Goal: Task Accomplishment & Management: Manage account settings

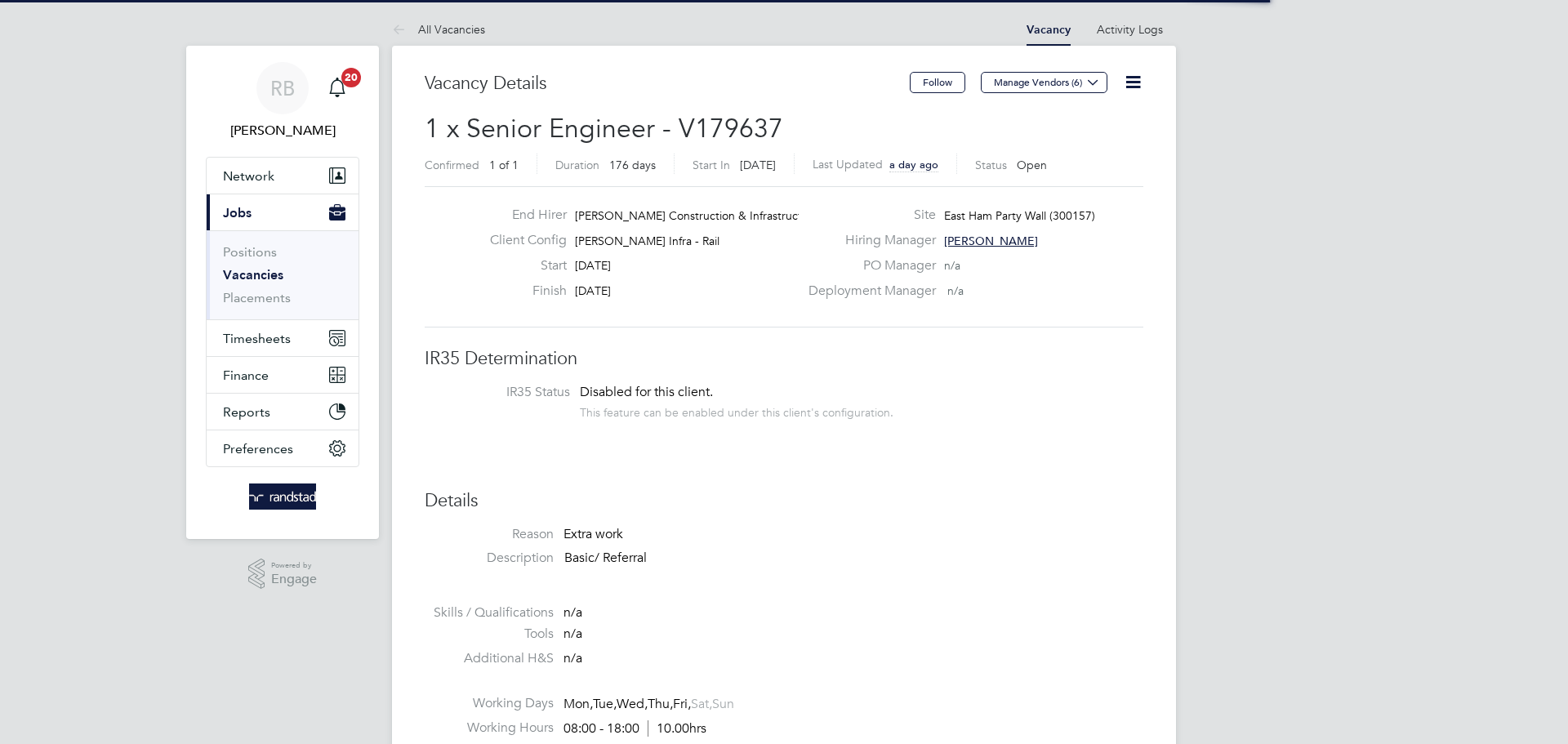
scroll to position [48, 114]
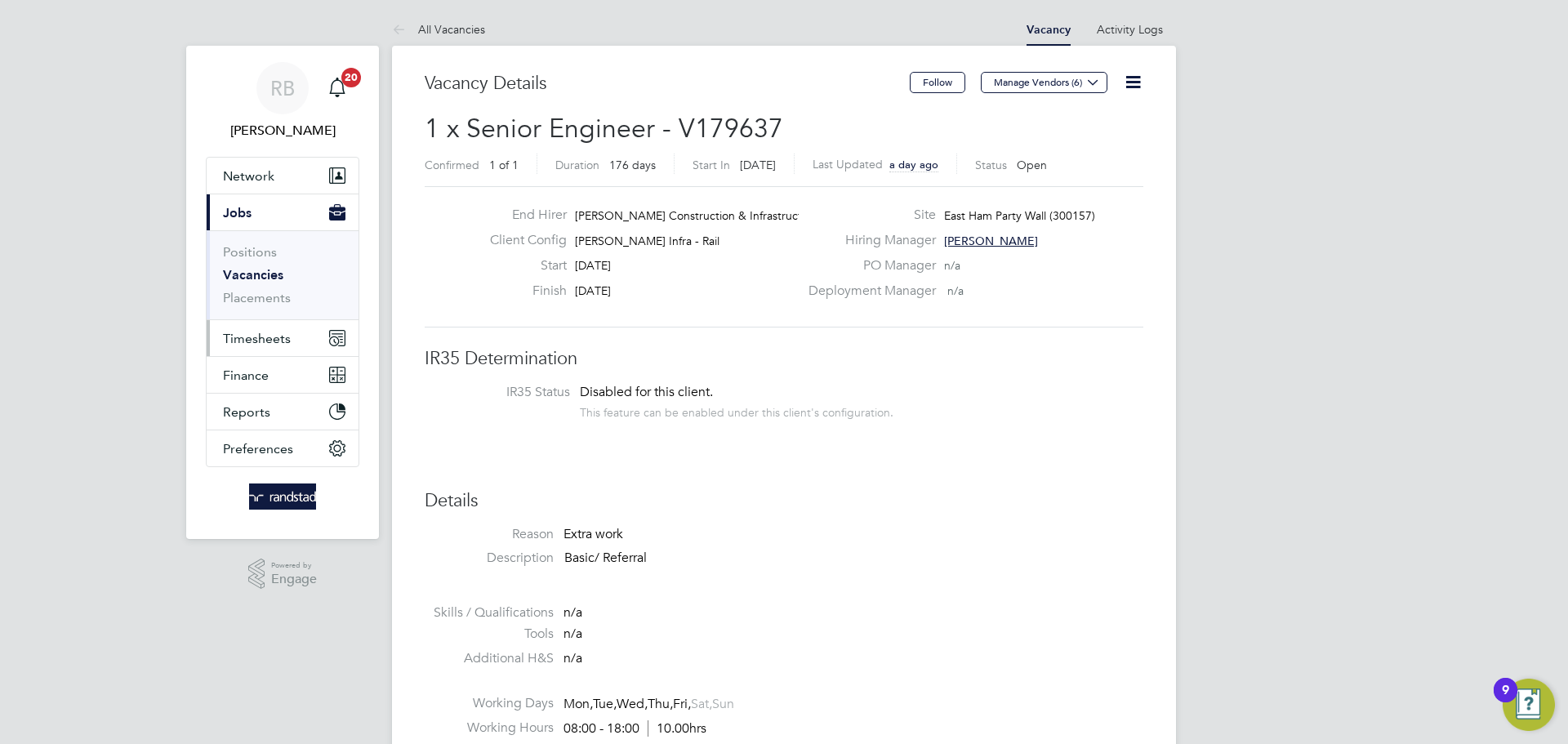
click at [253, 338] on span "Timesheets" at bounding box center [257, 338] width 68 height 15
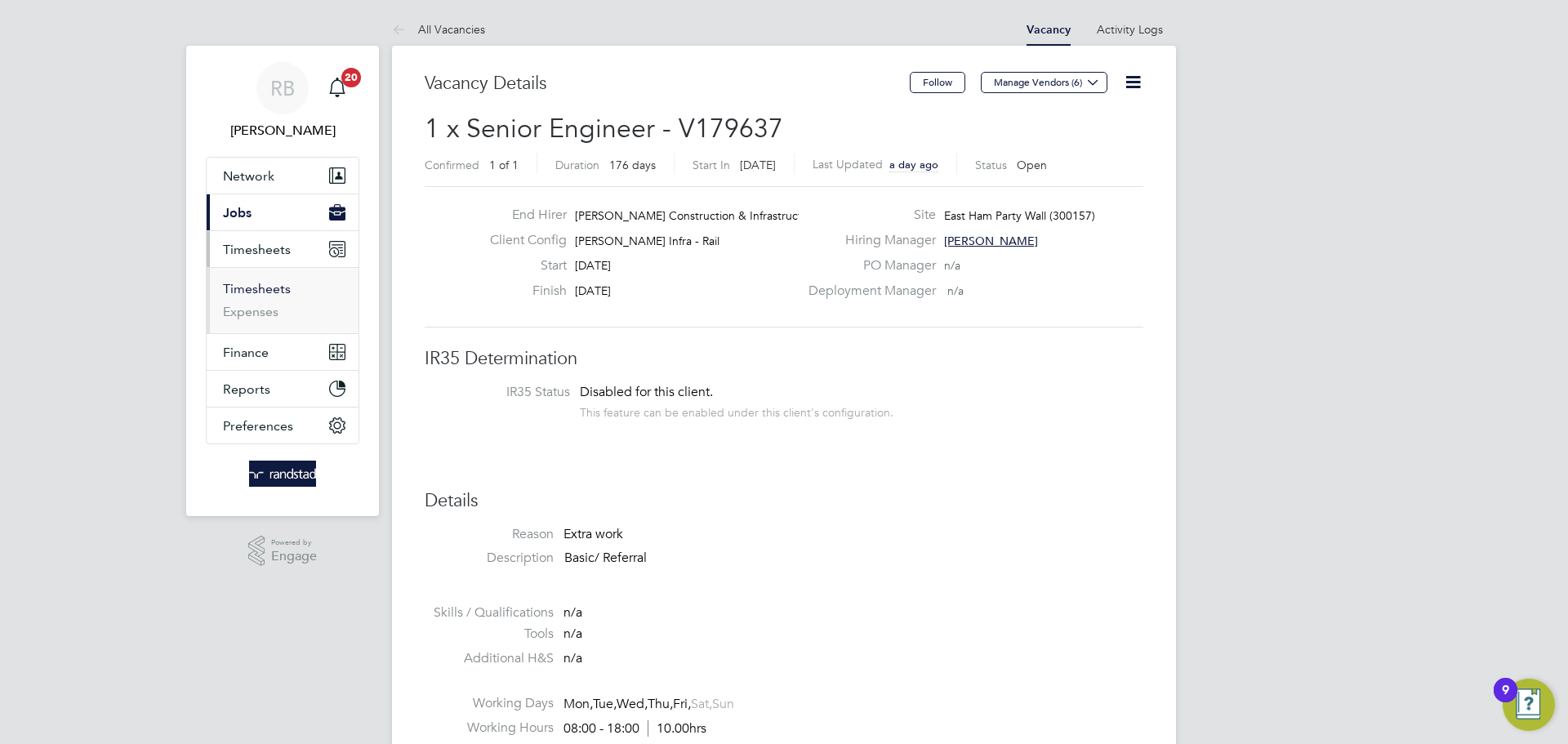
click at [264, 287] on link "Timesheets" at bounding box center [257, 288] width 68 height 15
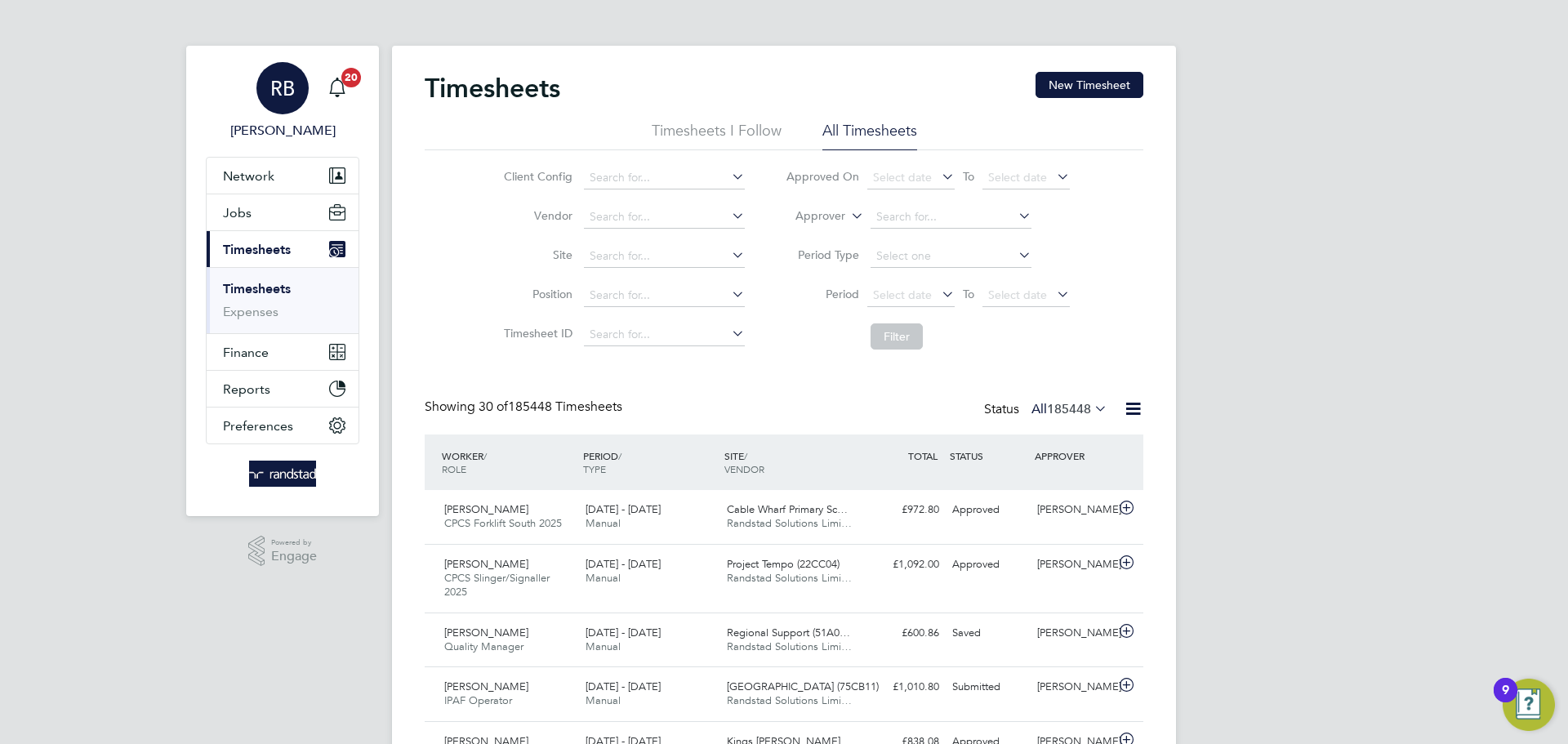
click at [302, 86] on div "RB" at bounding box center [282, 88] width 53 height 53
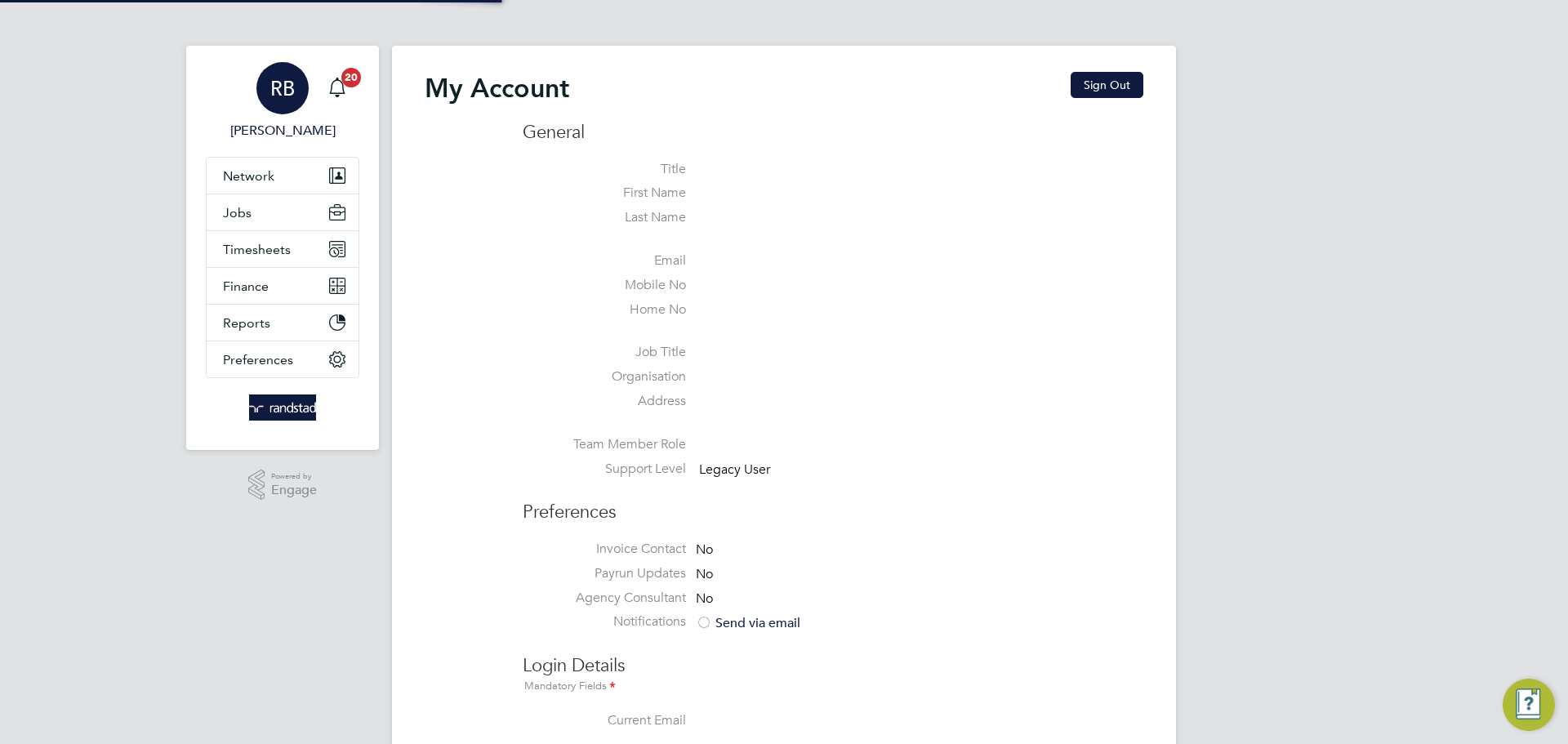
type input "robert.beecham@randstadcpe.com"
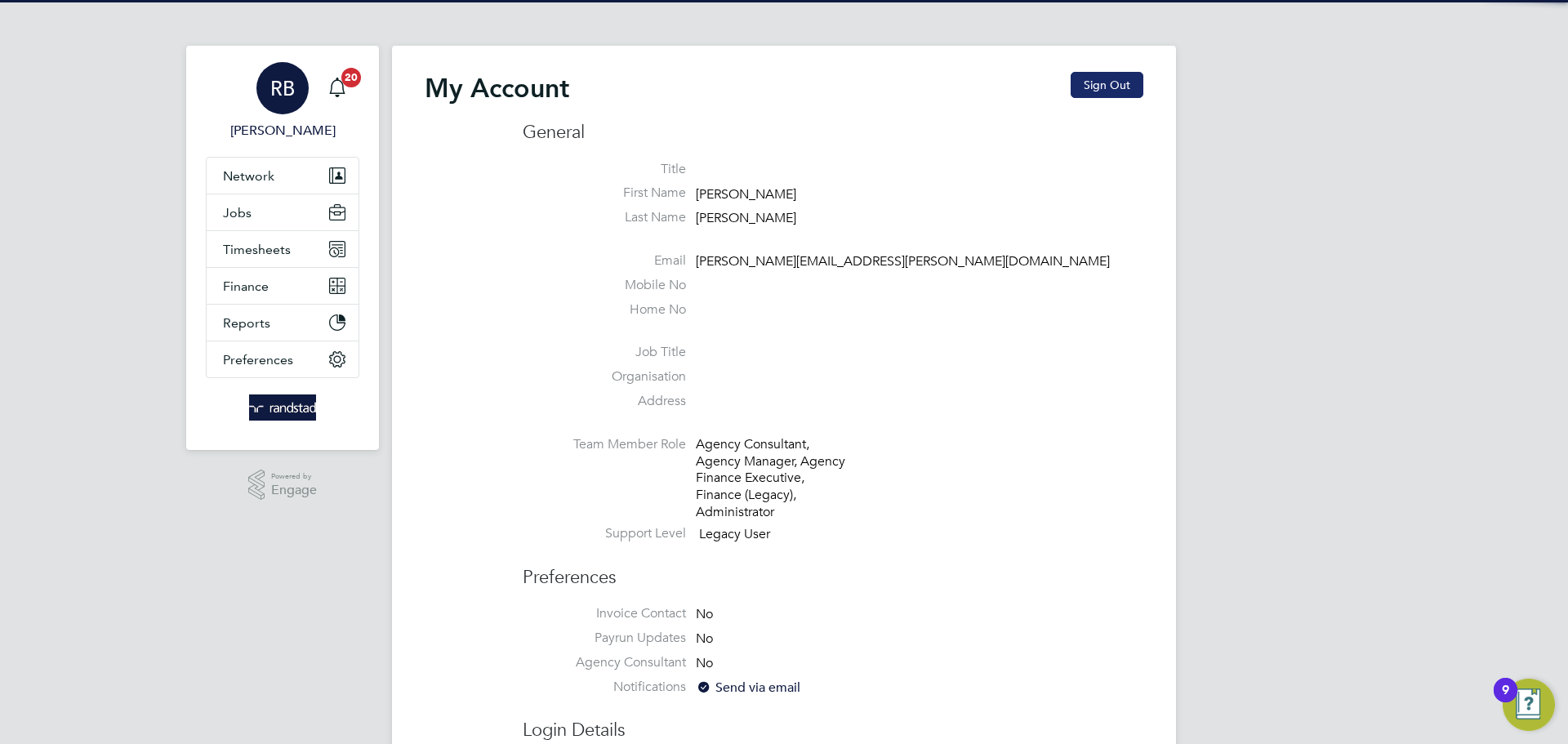
click at [1109, 86] on button "Sign Out" at bounding box center [1107, 85] width 72 height 26
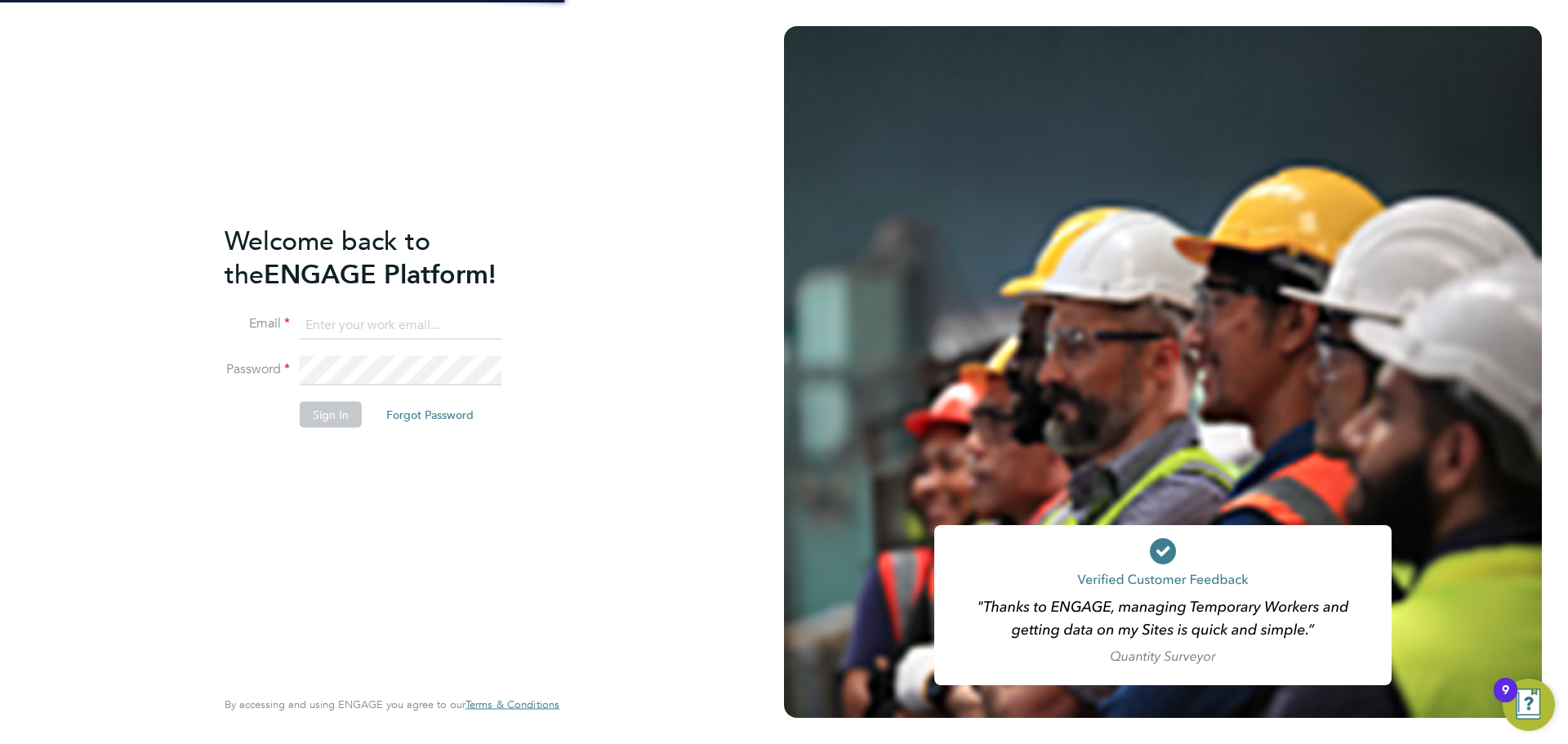
type input "robert.beecham@randstadcpe.com"
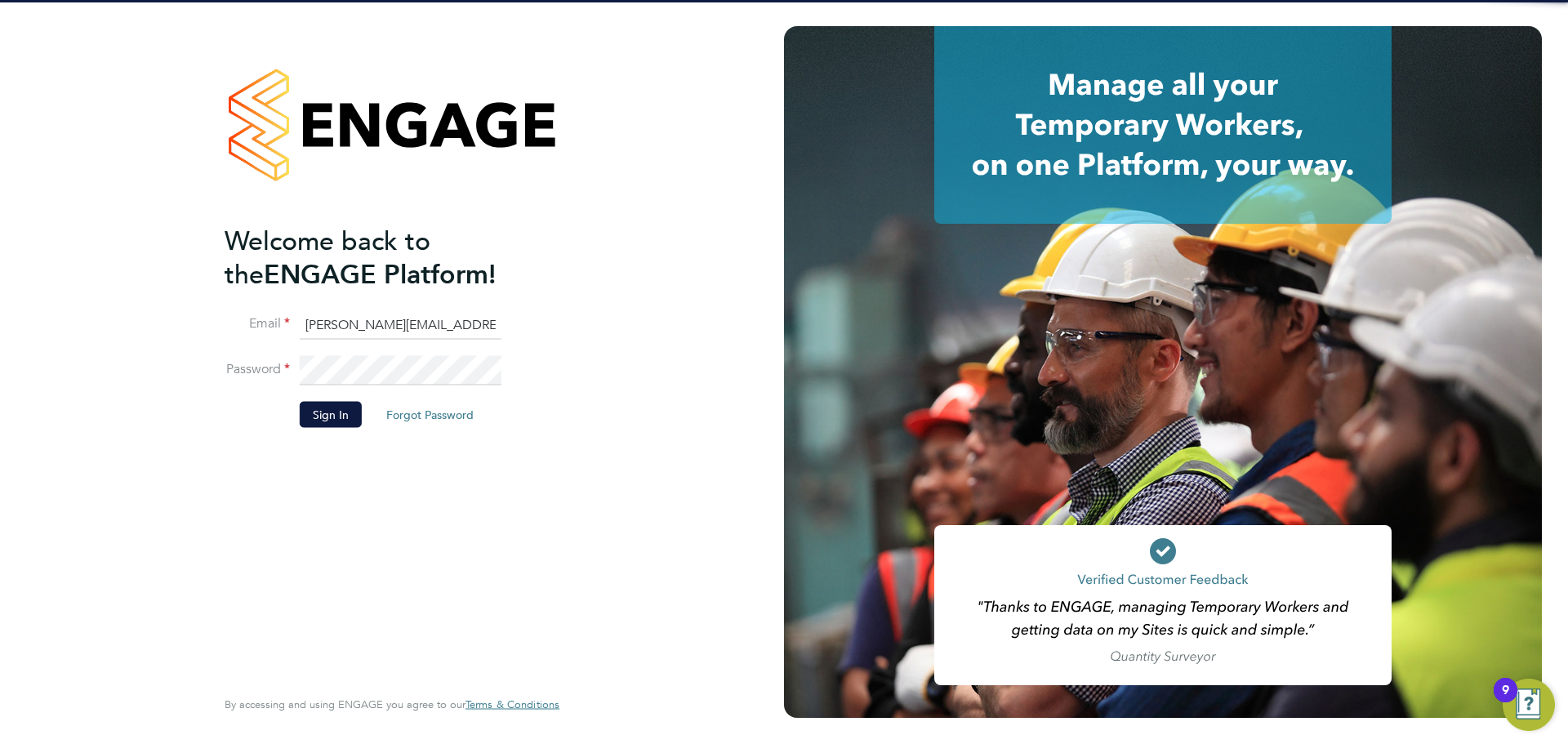
click at [373, 312] on input "robert.beecham@randstadcpe.com" at bounding box center [401, 325] width 202 height 29
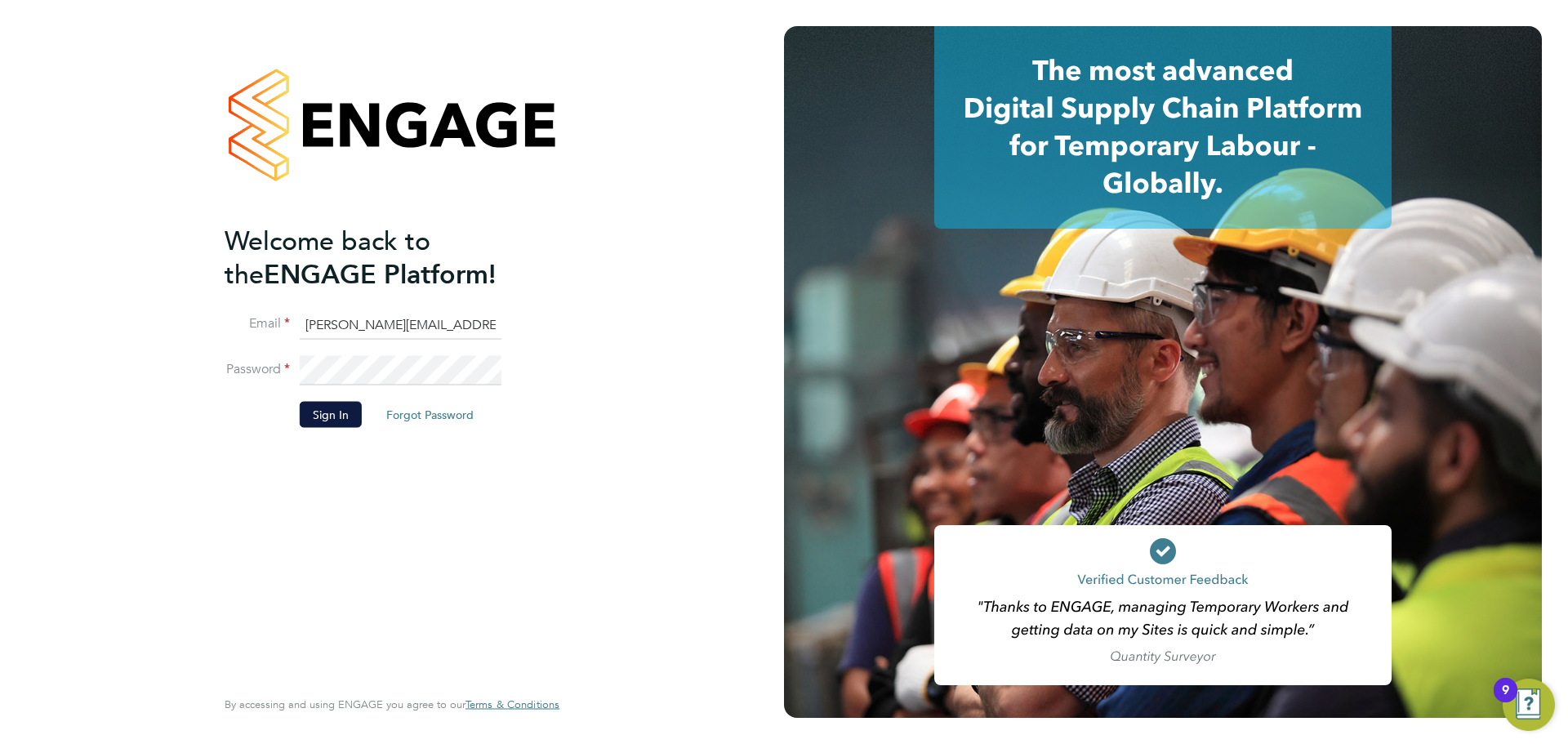
click at [347, 319] on input "robert.beecham@randstadcpe.com" at bounding box center [401, 325] width 202 height 29
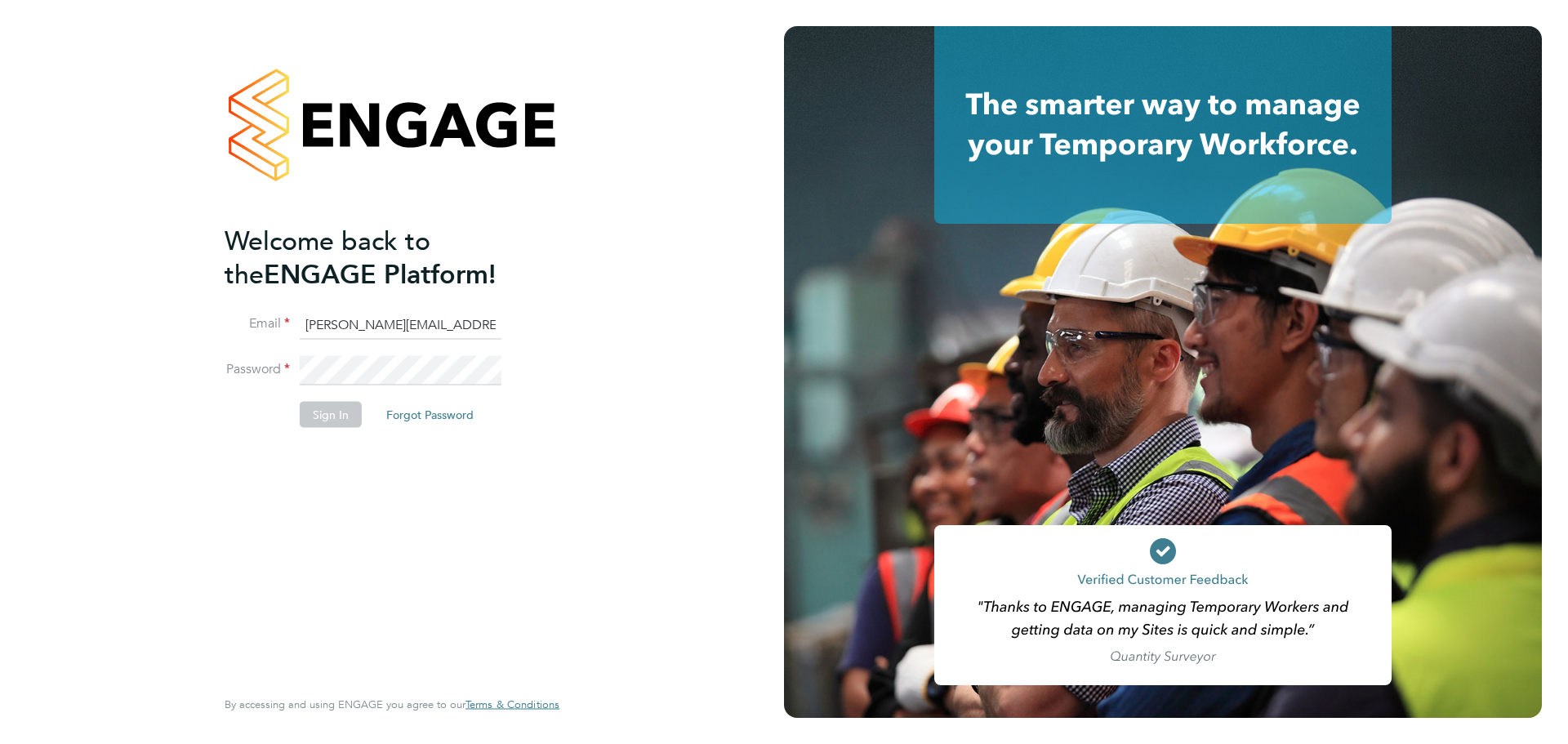
click at [364, 327] on input "robert.beecham@randstadcpe.com" at bounding box center [401, 325] width 202 height 29
type input "emma.wells@randstad.co.uk"
click at [336, 418] on button "Sign In" at bounding box center [331, 414] width 62 height 26
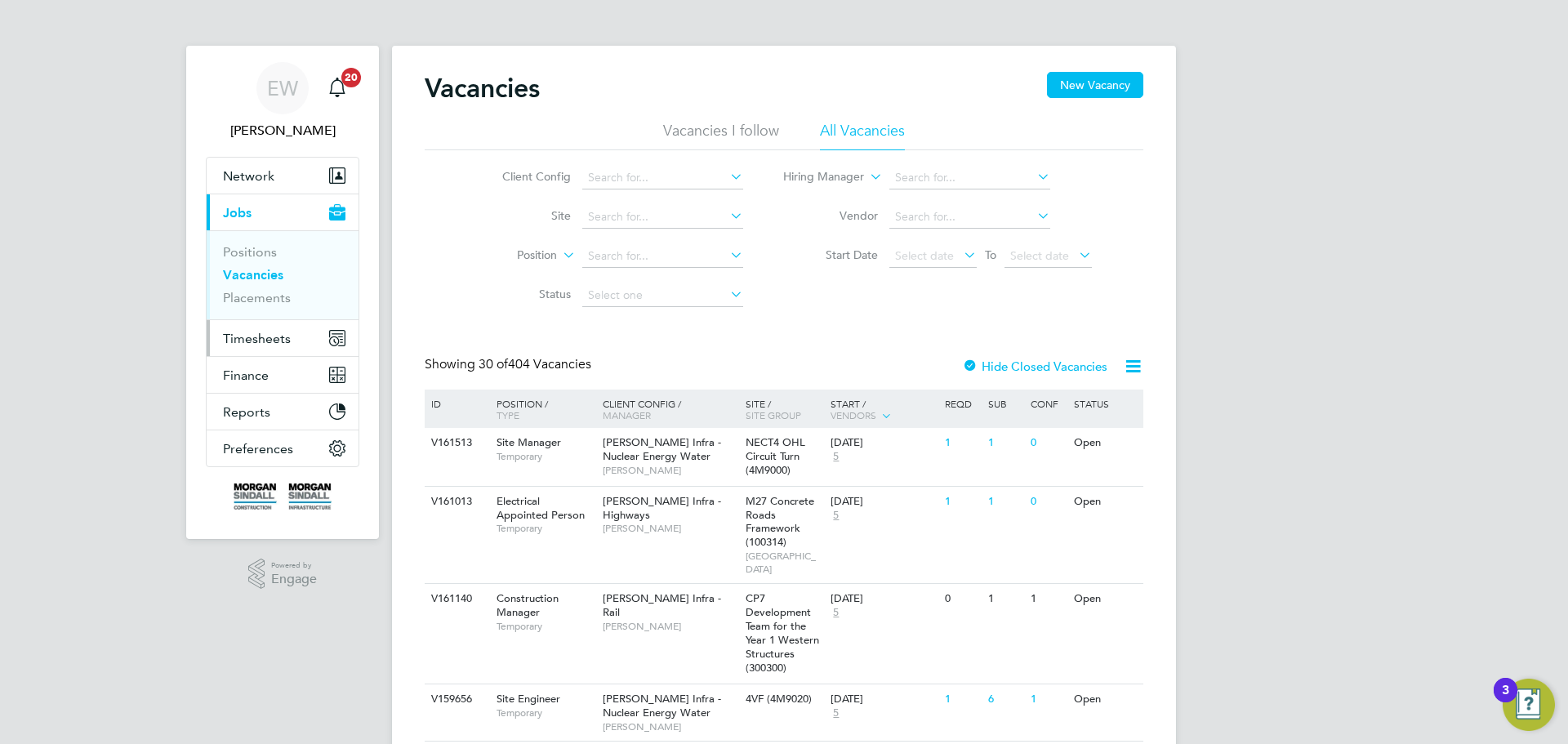
click at [245, 333] on span "Timesheets" at bounding box center [257, 338] width 68 height 15
click at [258, 335] on span "Timesheets" at bounding box center [257, 338] width 68 height 15
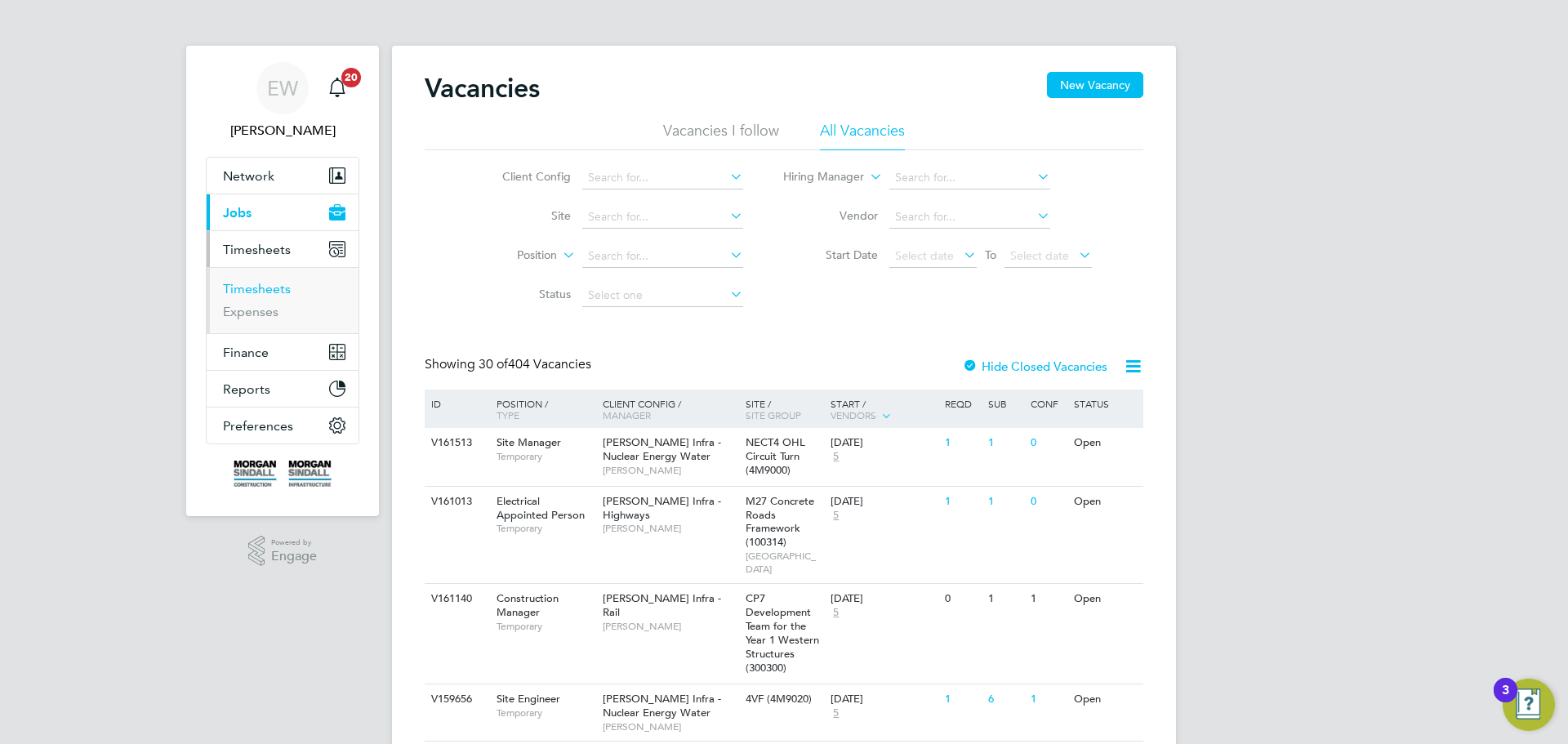
click at [255, 293] on link "Timesheets" at bounding box center [257, 288] width 68 height 15
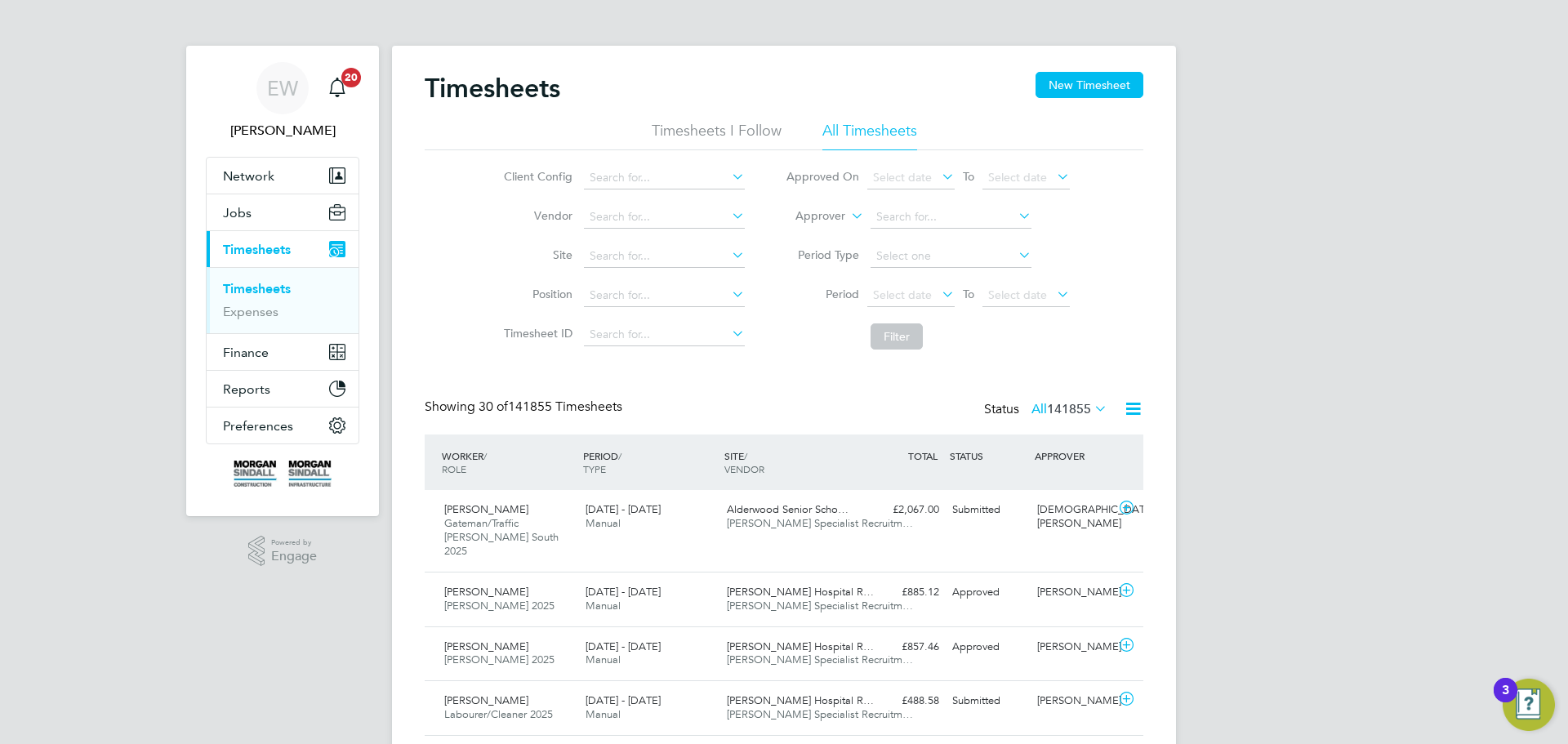
click at [848, 217] on icon at bounding box center [848, 211] width 0 height 14
click at [801, 236] on li "Worker" at bounding box center [805, 236] width 81 height 21
click at [896, 217] on input at bounding box center [951, 218] width 161 height 23
type input "eborn"
click at [1016, 212] on icon at bounding box center [1016, 216] width 0 height 23
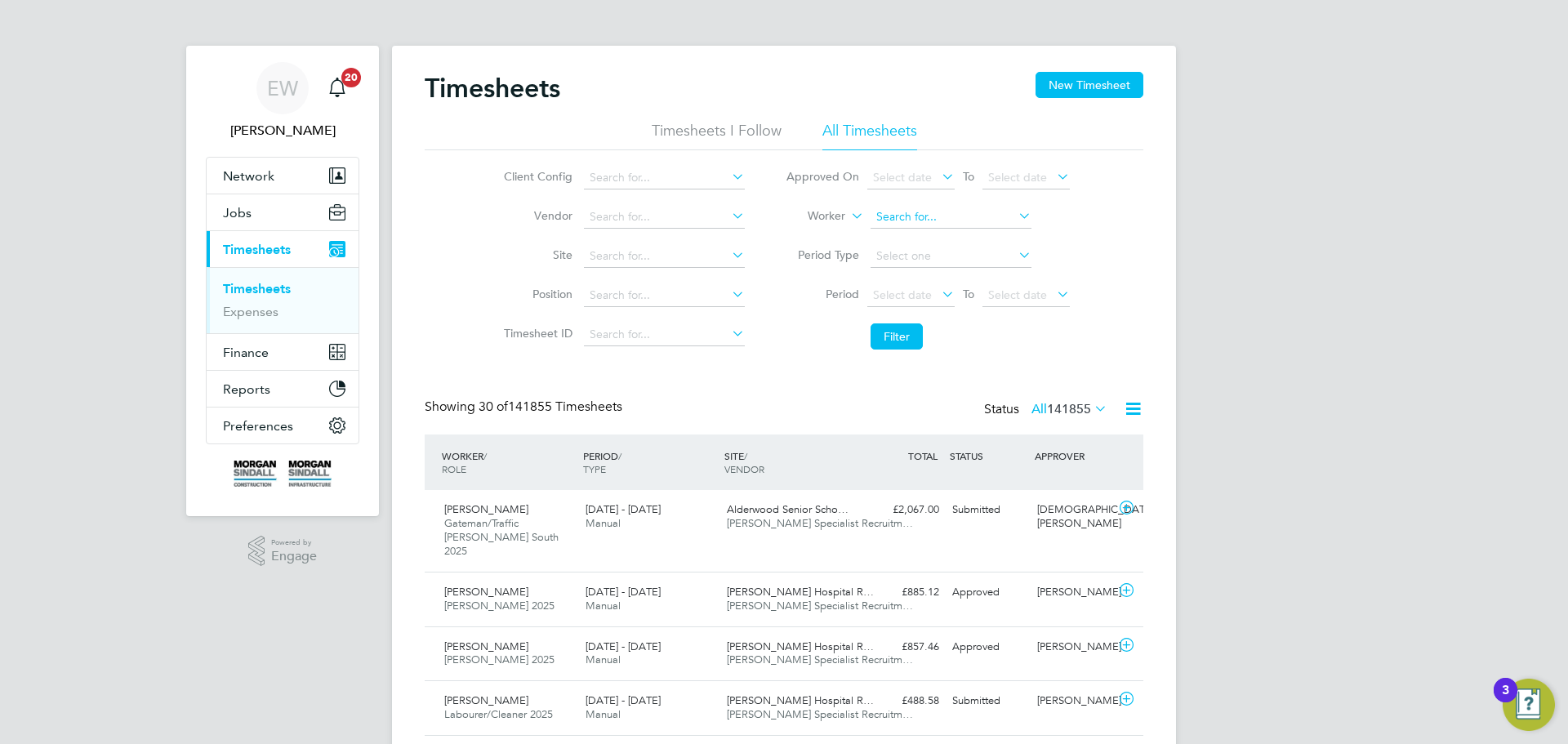
click at [901, 219] on input at bounding box center [951, 218] width 161 height 23
click at [905, 235] on li "Yas in Mohamed" at bounding box center [953, 239] width 168 height 22
type input "[PERSON_NAME]"
click at [889, 335] on button "Filter" at bounding box center [897, 335] width 53 height 26
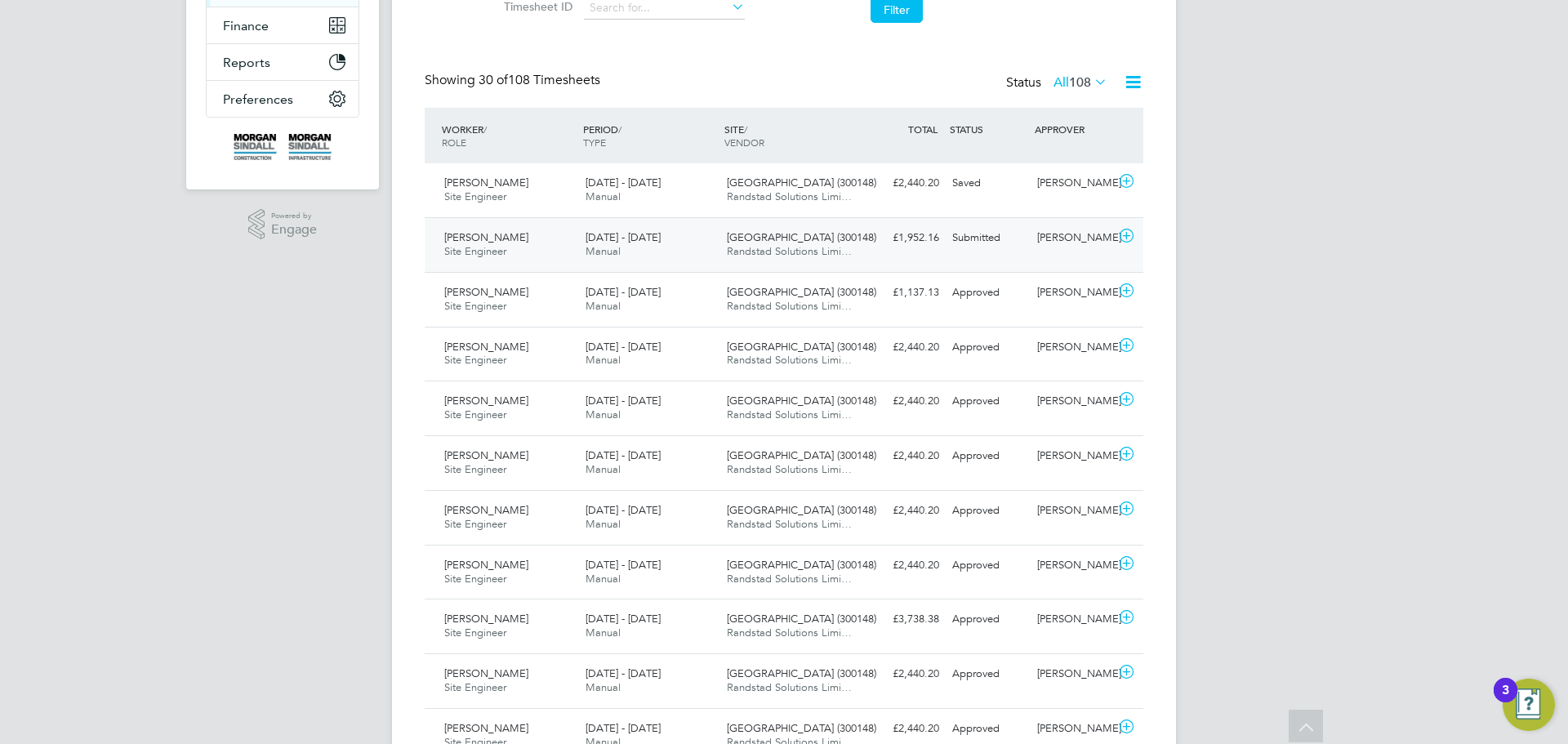
click at [879, 236] on div "£1,952.16 Submitted" at bounding box center [903, 238] width 85 height 27
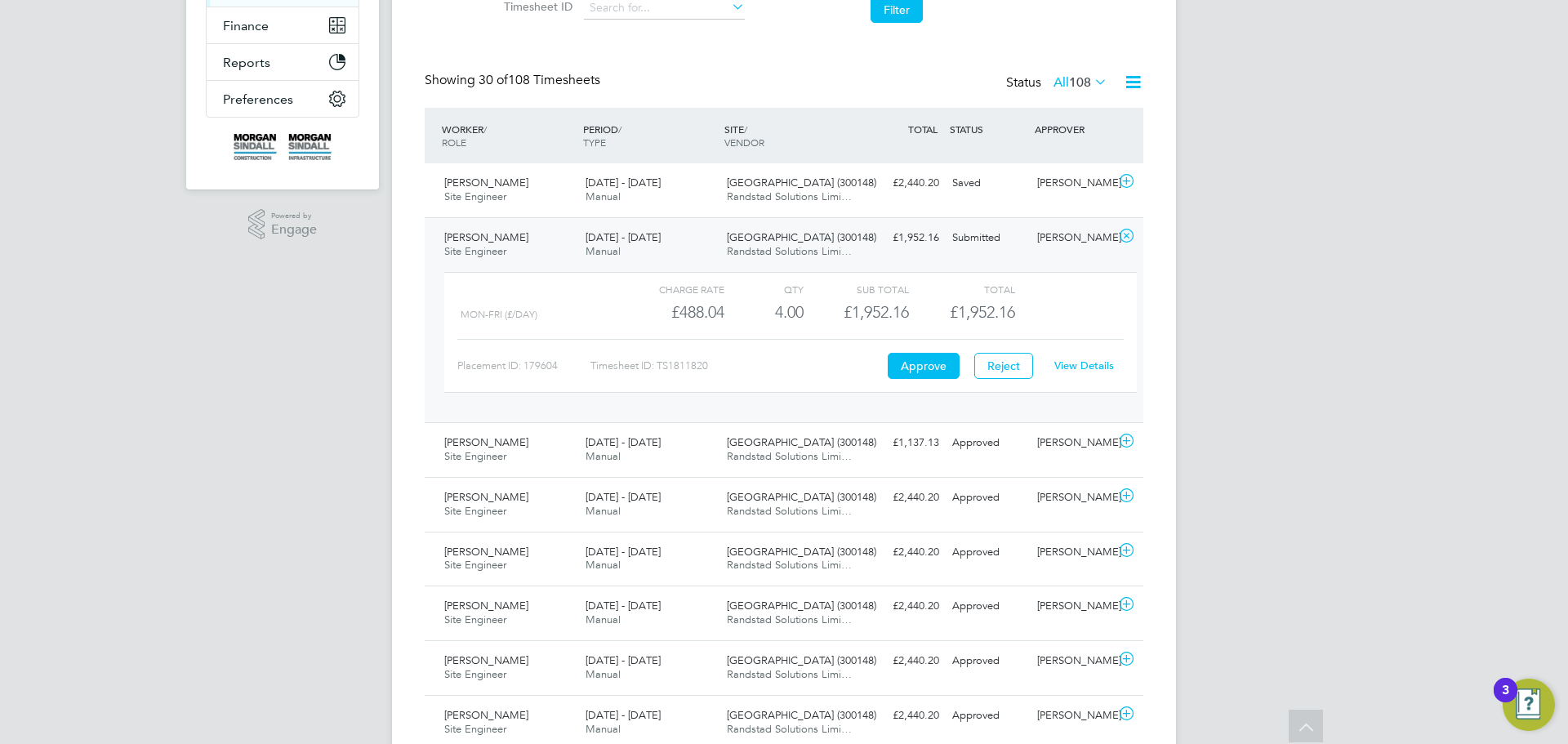
click at [1093, 367] on link "View Details" at bounding box center [1083, 366] width 60 height 14
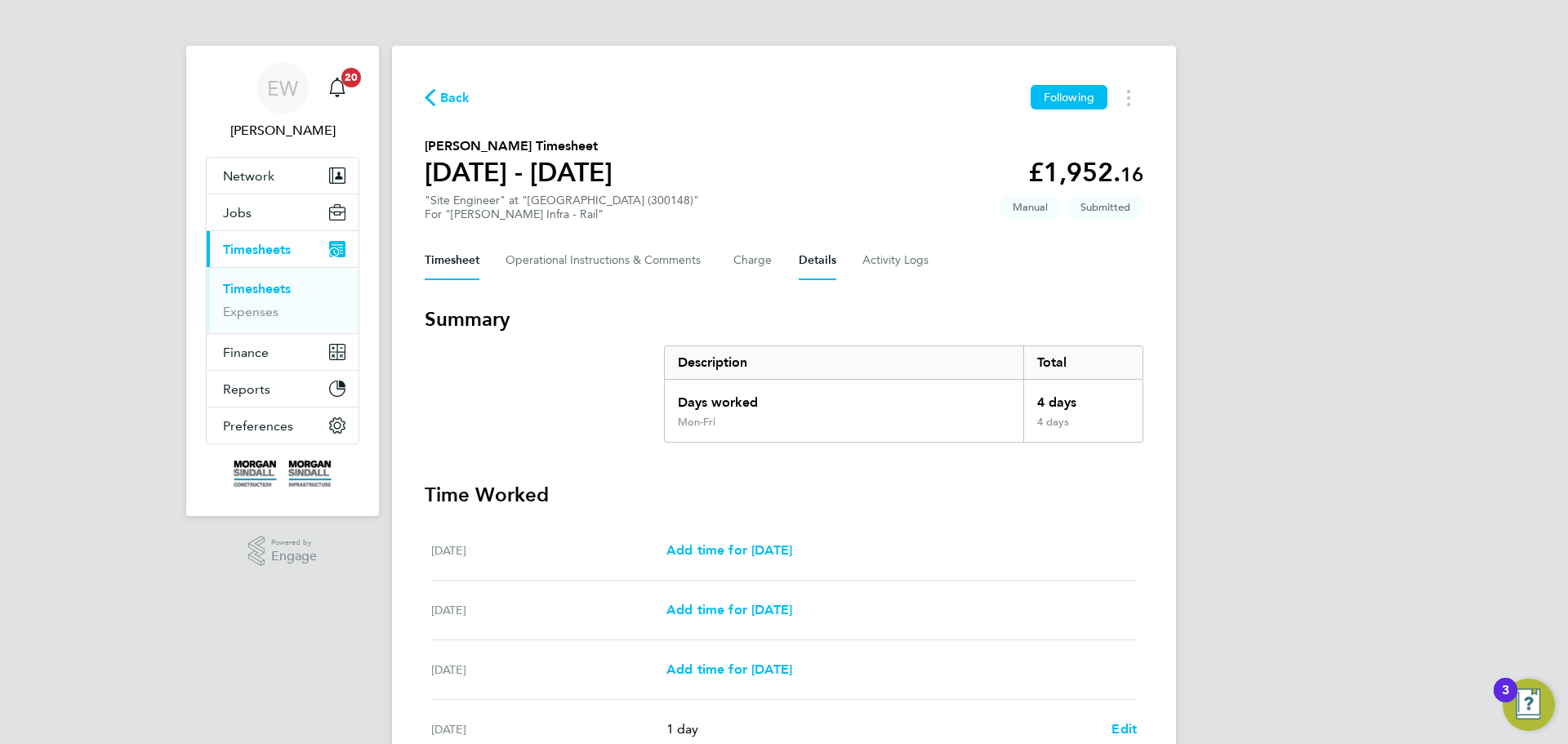
click at [833, 254] on button "Details" at bounding box center [817, 260] width 37 height 39
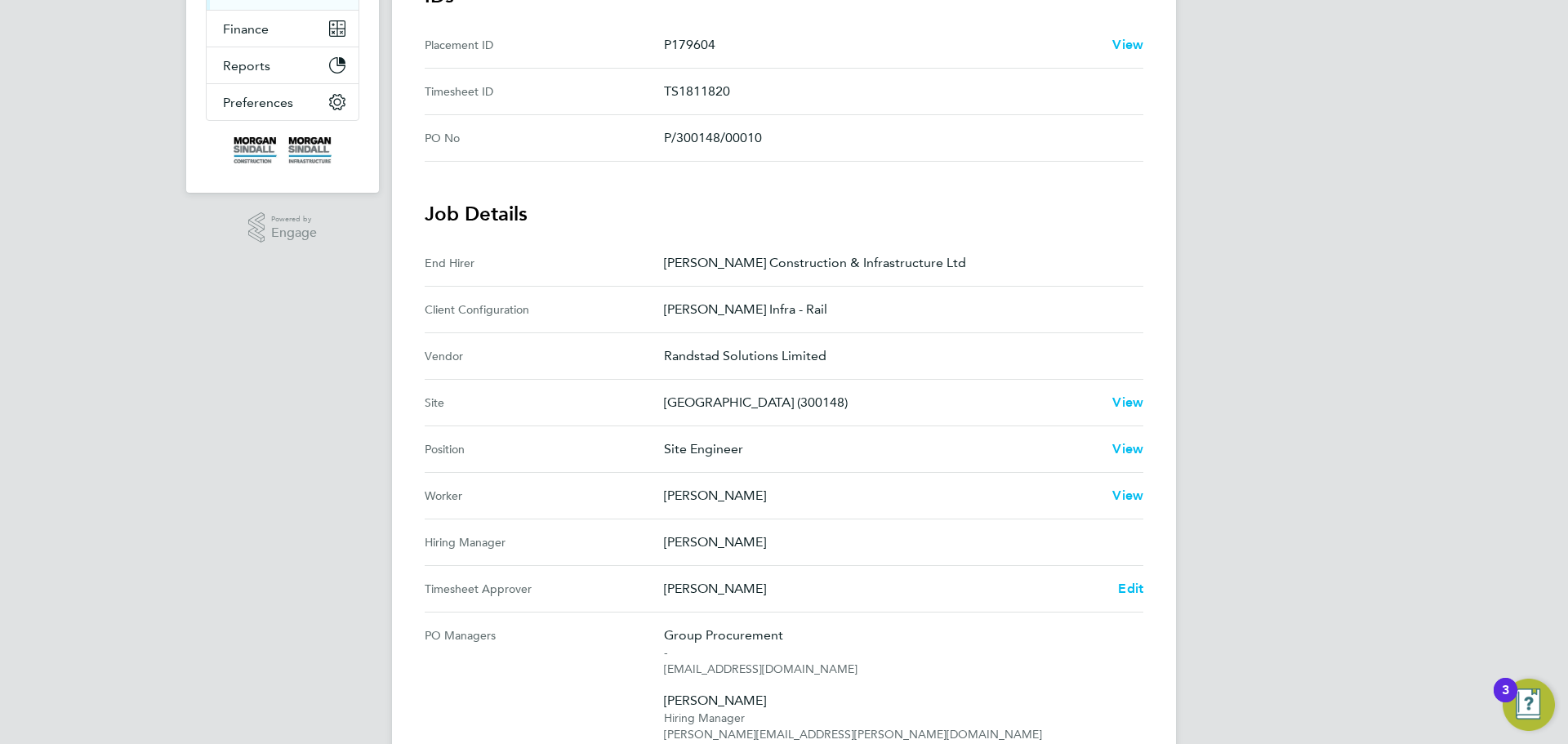
scroll to position [490, 0]
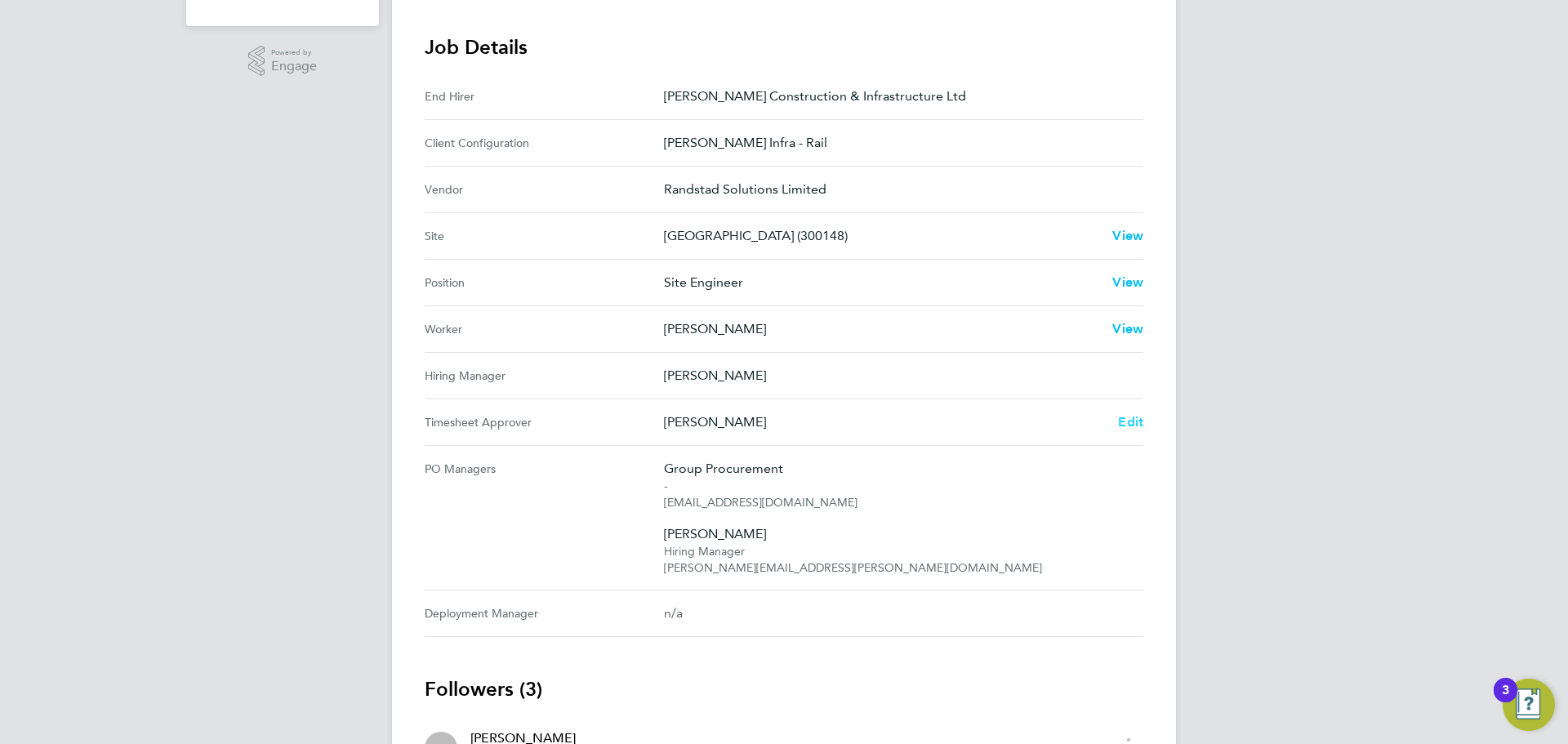
click at [1132, 425] on span "Edit" at bounding box center [1131, 421] width 25 height 15
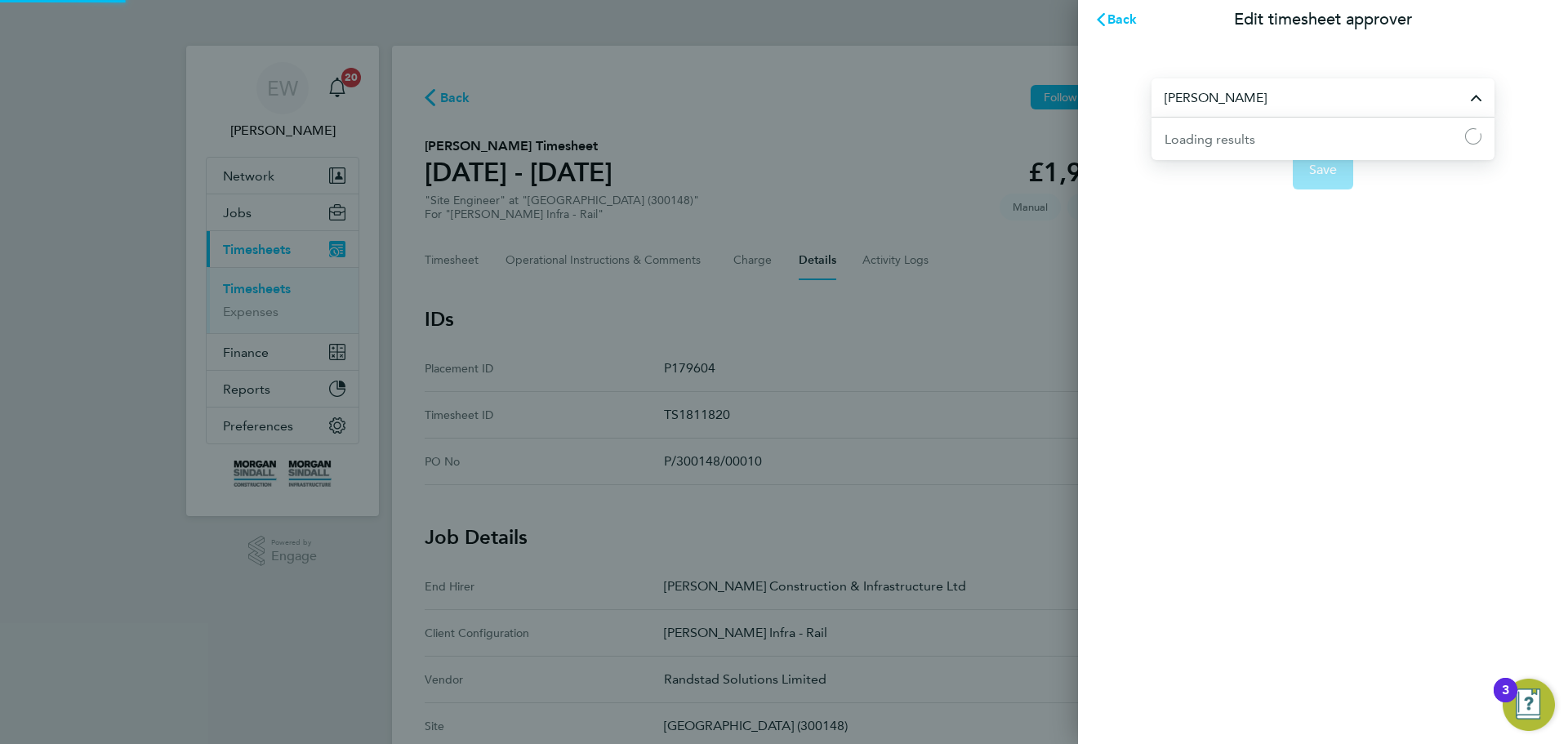
click at [1478, 100] on input "[PERSON_NAME]" at bounding box center [1323, 97] width 343 height 38
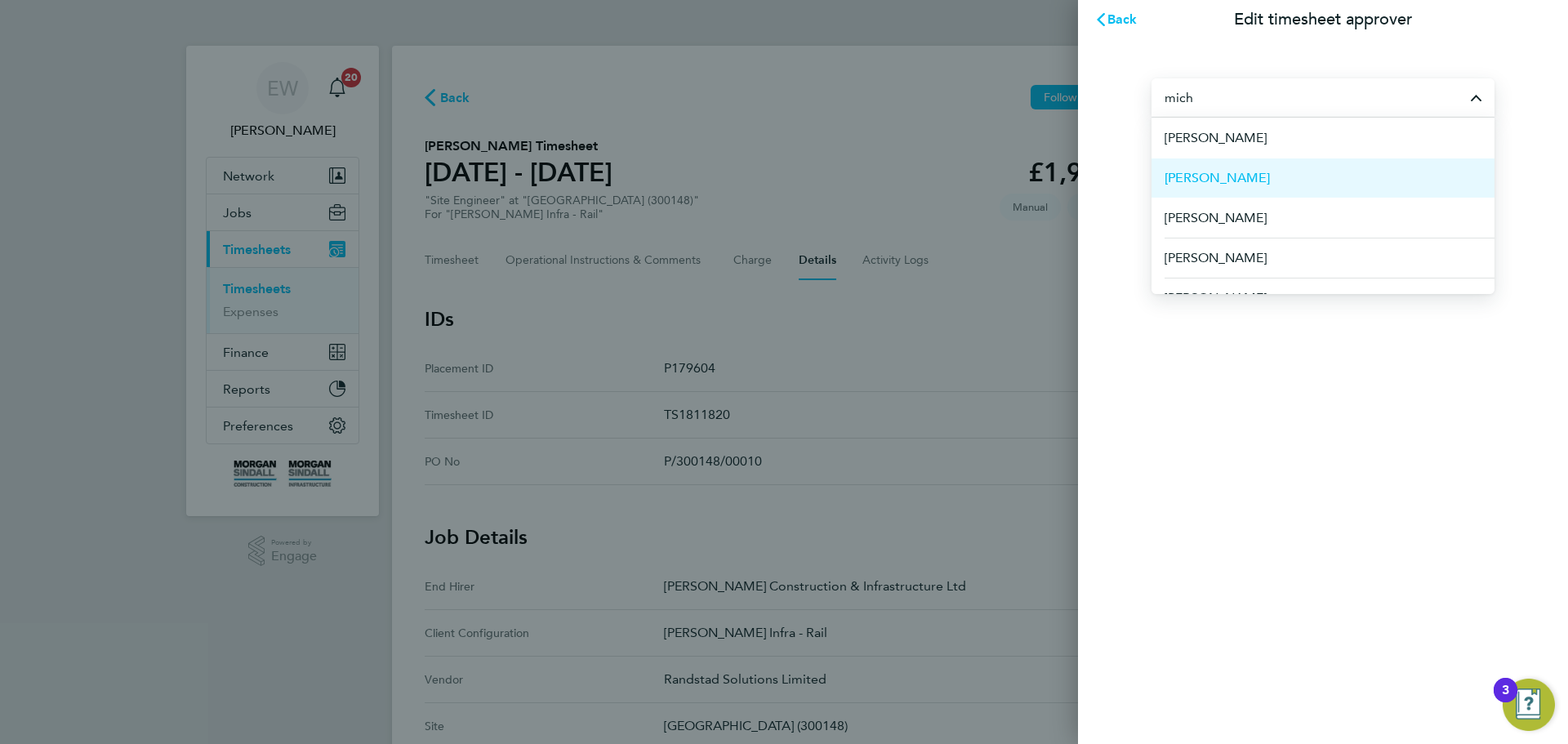
click at [1240, 169] on span "[PERSON_NAME]" at bounding box center [1217, 178] width 105 height 20
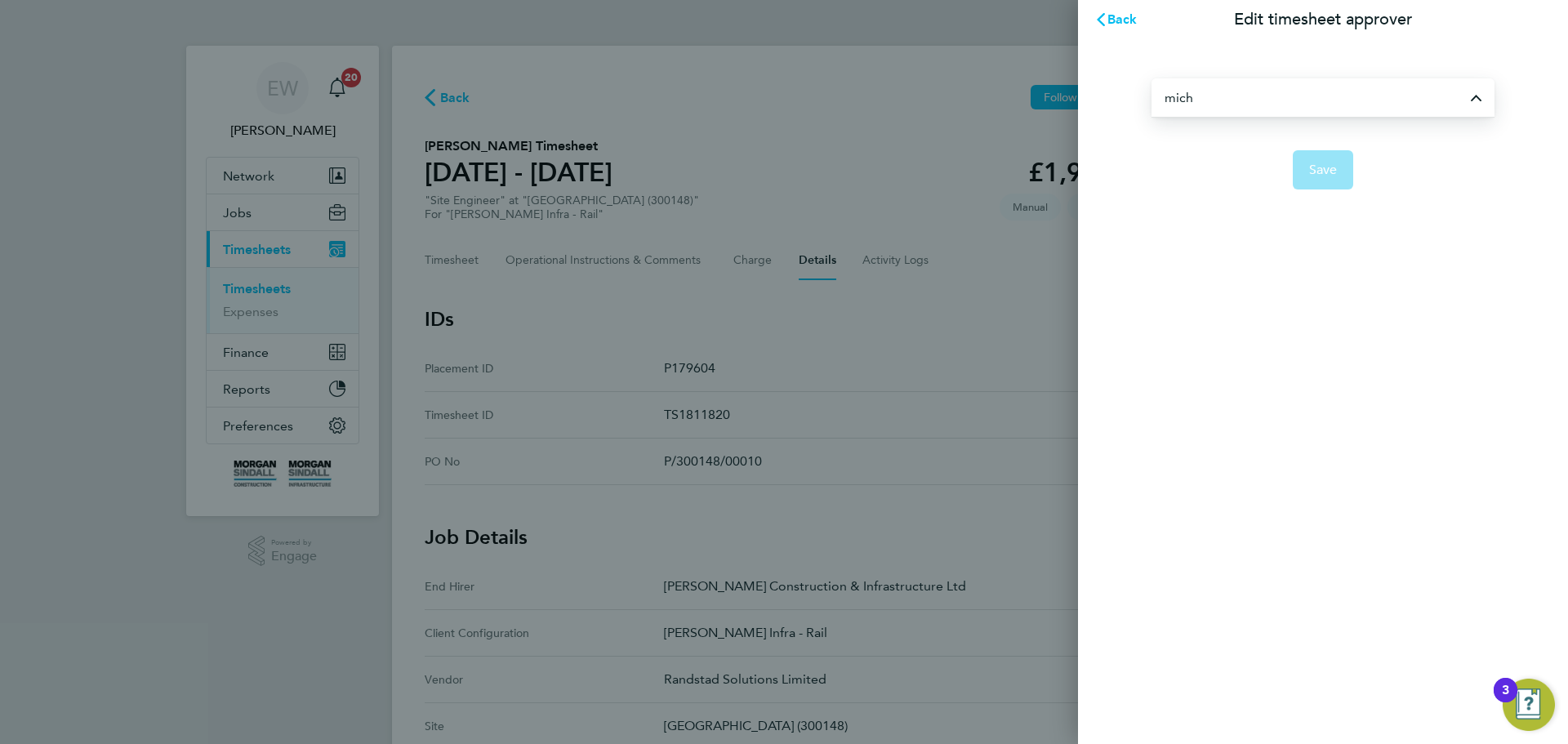
type input "[PERSON_NAME]"
click at [1322, 170] on span "Save" at bounding box center [1323, 169] width 29 height 16
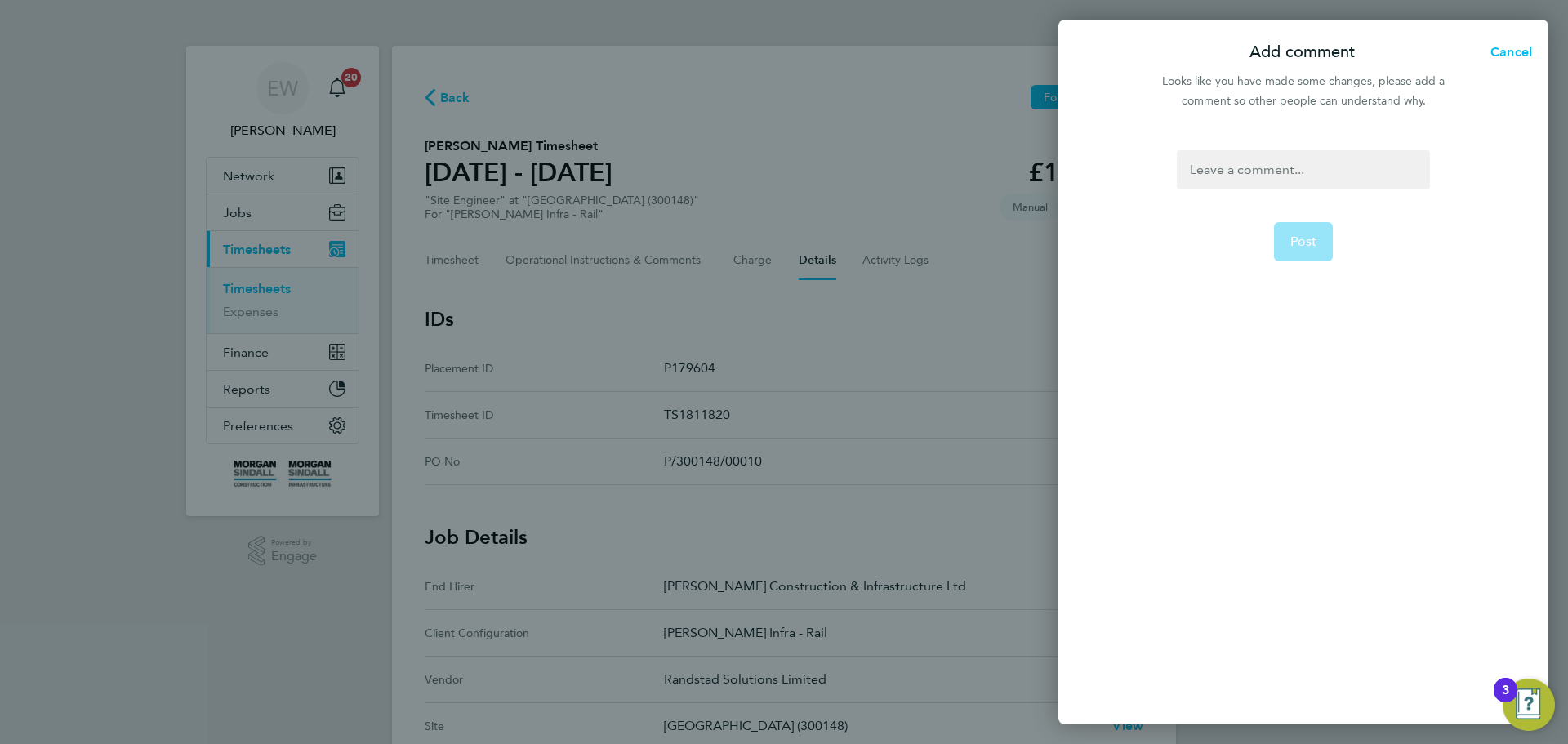
click at [1297, 174] on div at bounding box center [1303, 169] width 253 height 39
click at [1282, 166] on div "To enrich screen reader interactions, please activate Accessibility in Grammarl…" at bounding box center [1303, 169] width 253 height 39
click at [1305, 236] on span "Post" at bounding box center [1304, 242] width 27 height 16
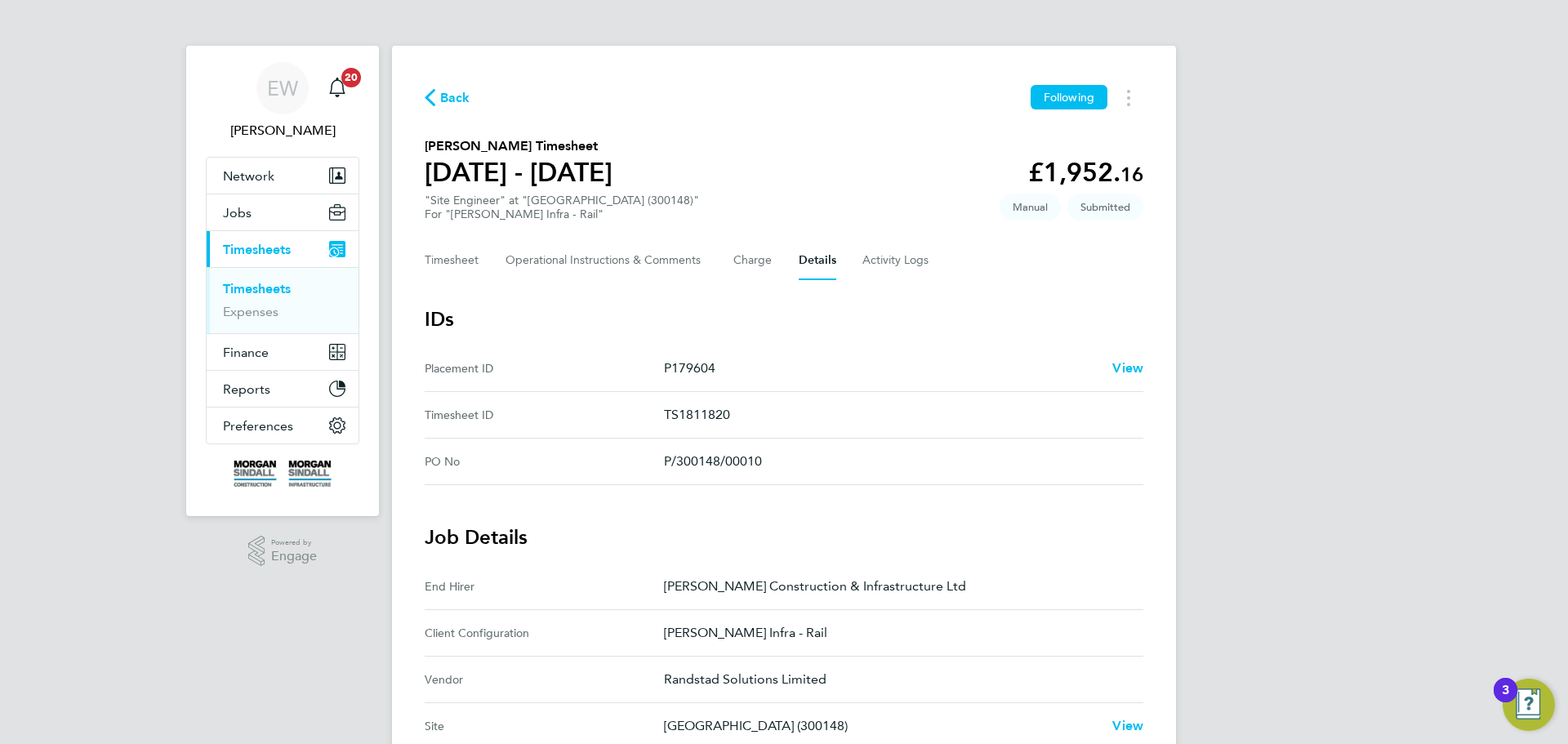
click at [454, 101] on span "Back" at bounding box center [455, 98] width 30 height 20
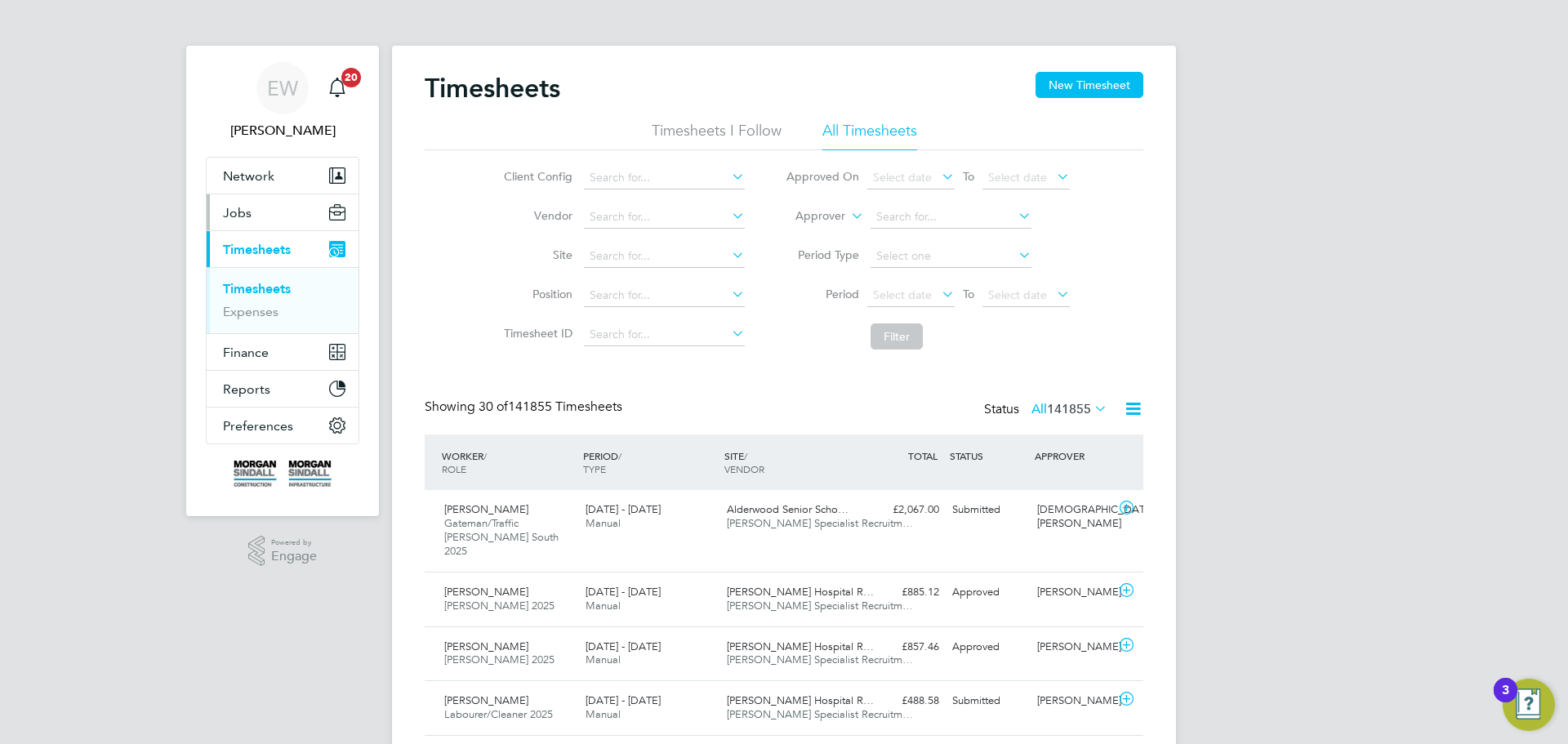
click at [242, 211] on span "Jobs" at bounding box center [237, 212] width 29 height 15
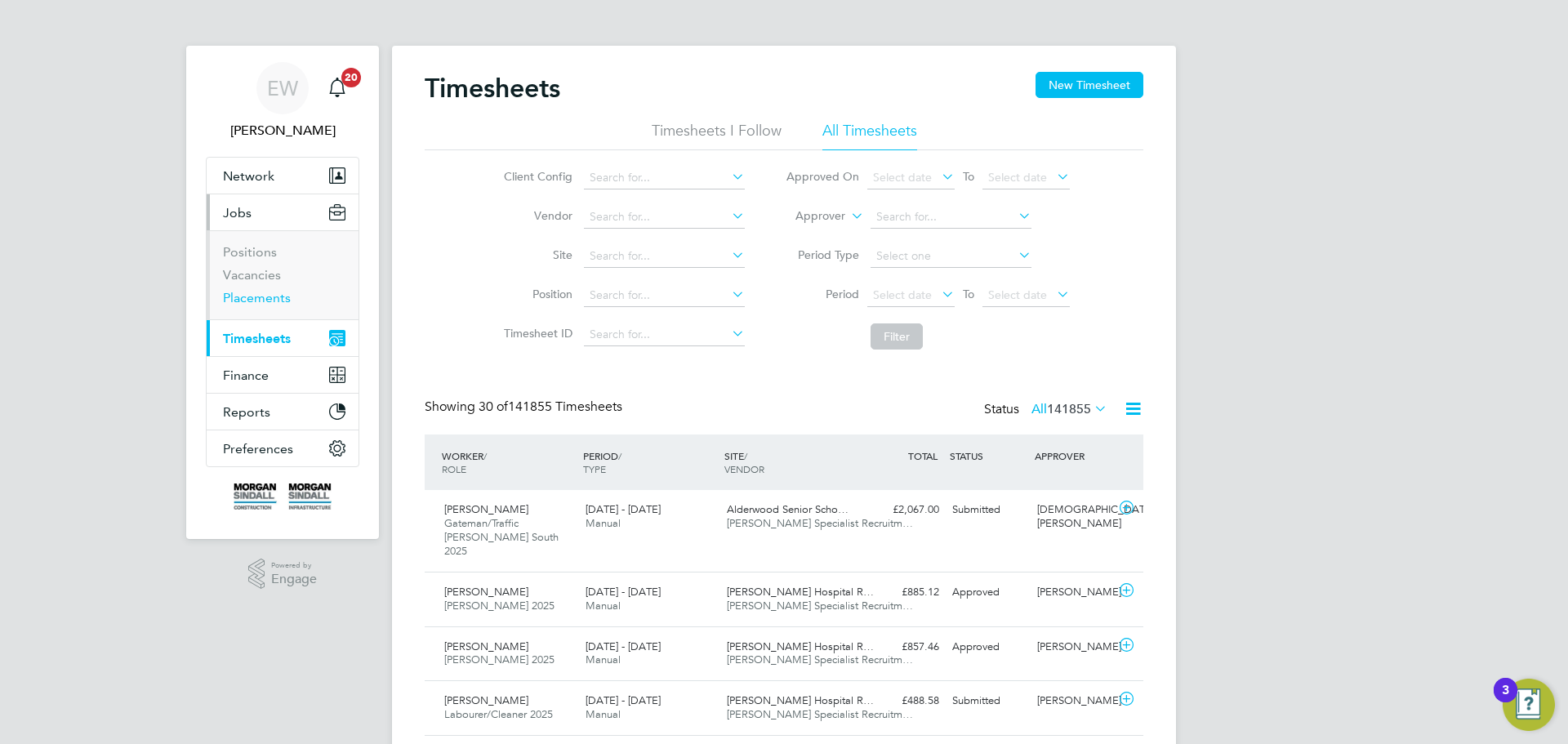
click at [249, 294] on link "Placements" at bounding box center [257, 297] width 68 height 15
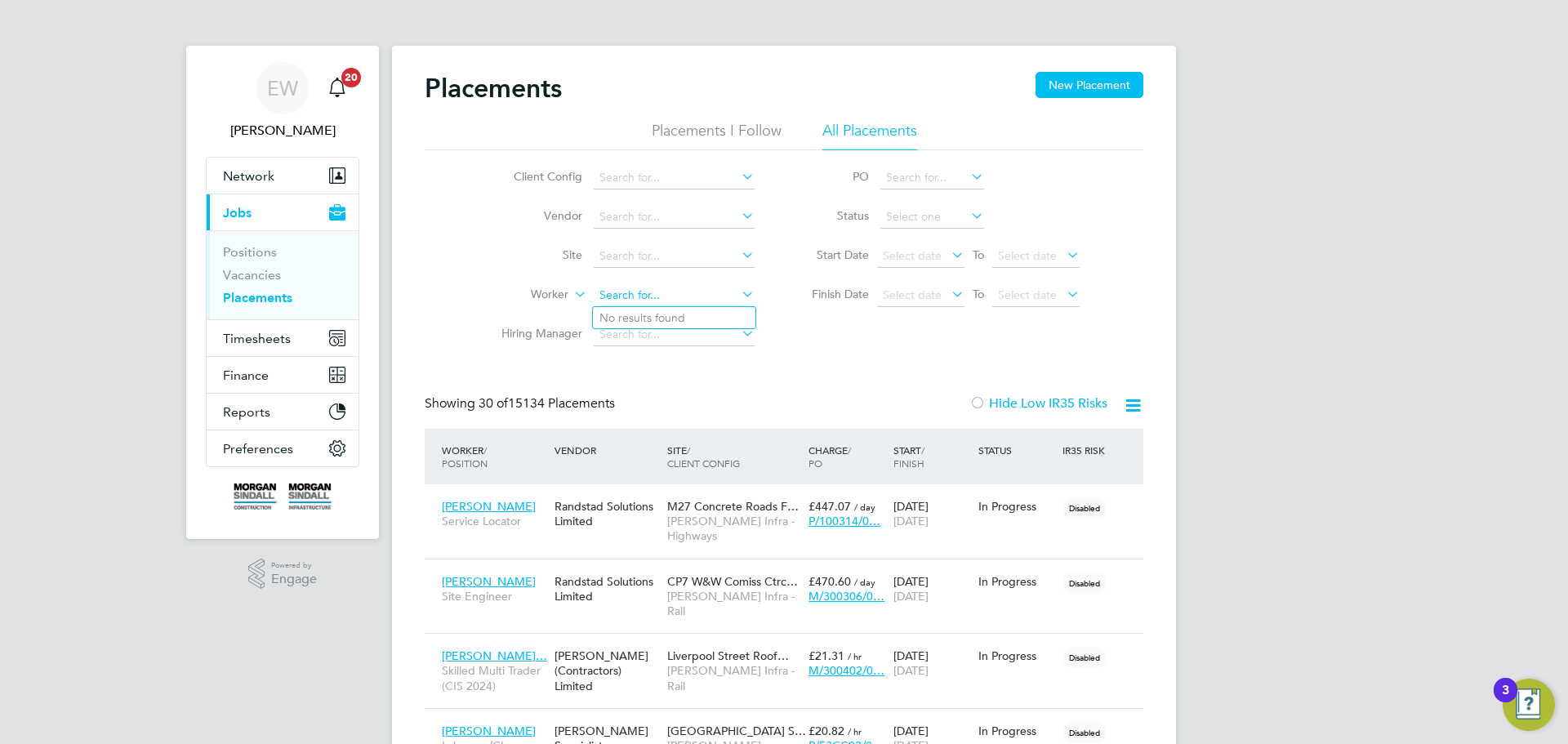
click at [649, 297] on input at bounding box center [674, 295] width 161 height 23
type input "yasin"
click at [665, 338] on input at bounding box center [674, 335] width 161 height 23
click at [625, 300] on input at bounding box center [674, 295] width 161 height 23
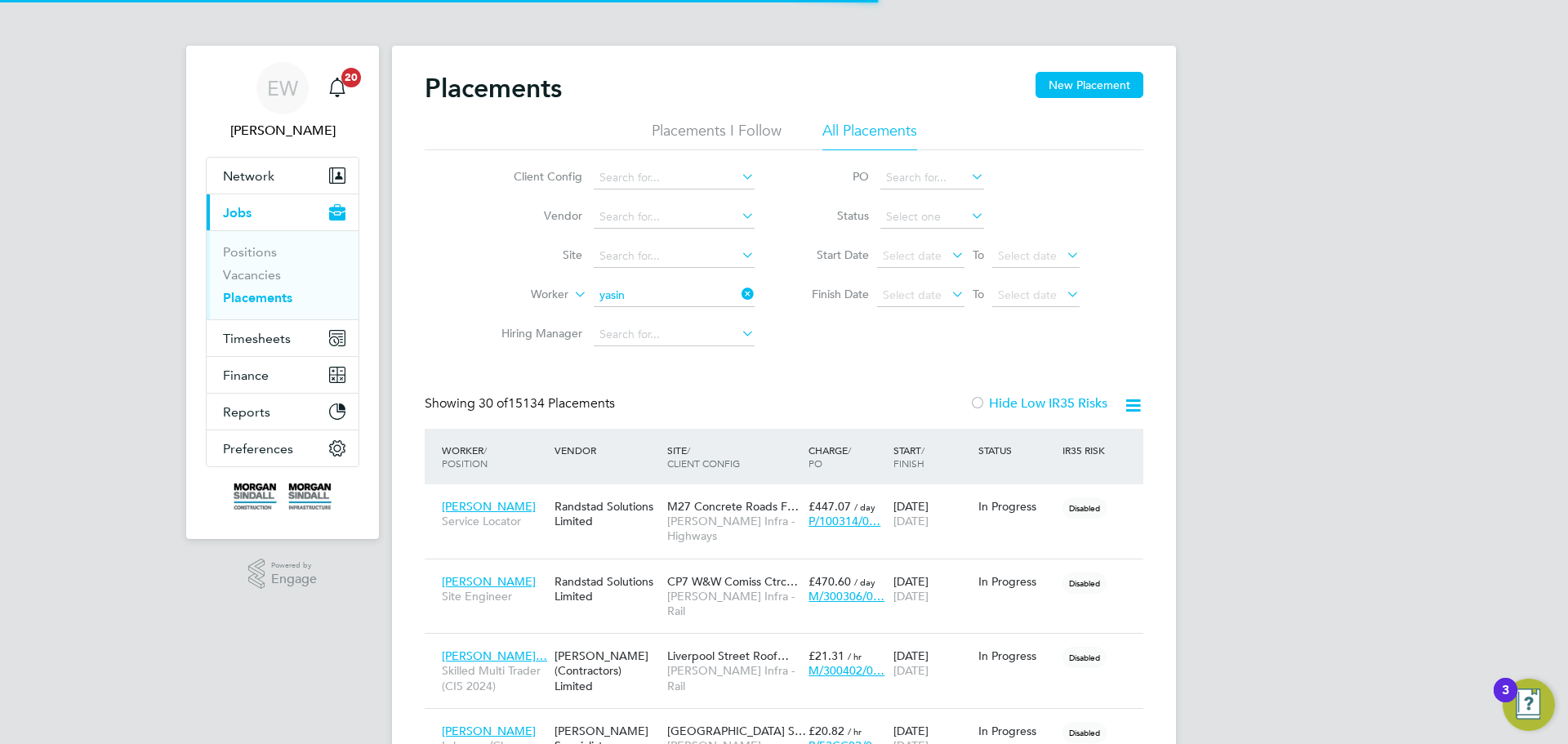
click at [662, 339] on li "Yasi n Mohamed" at bounding box center [676, 340] width 169 height 22
type input "[PERSON_NAME]"
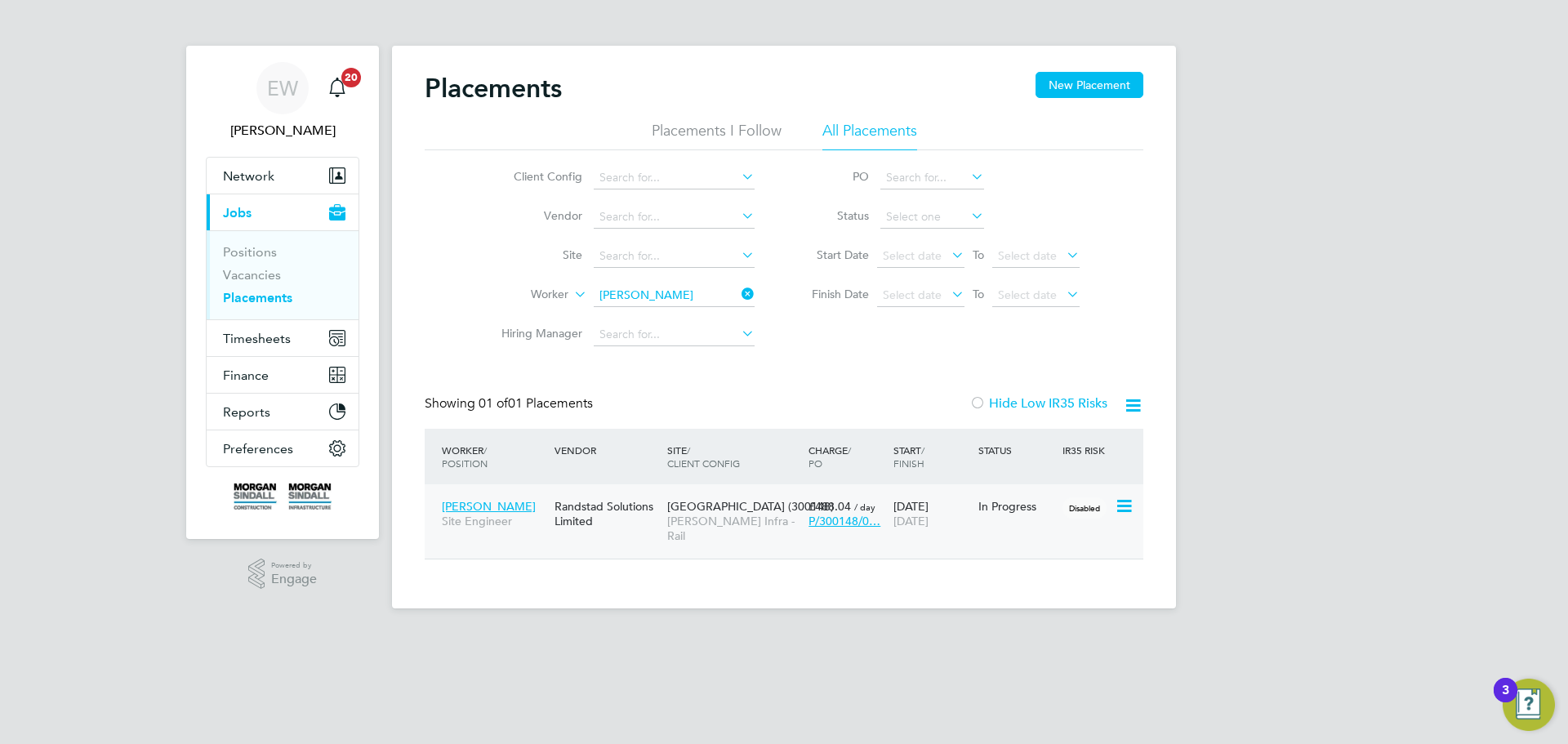
click at [685, 515] on span "[PERSON_NAME] Infra - Rail" at bounding box center [734, 528] width 133 height 29
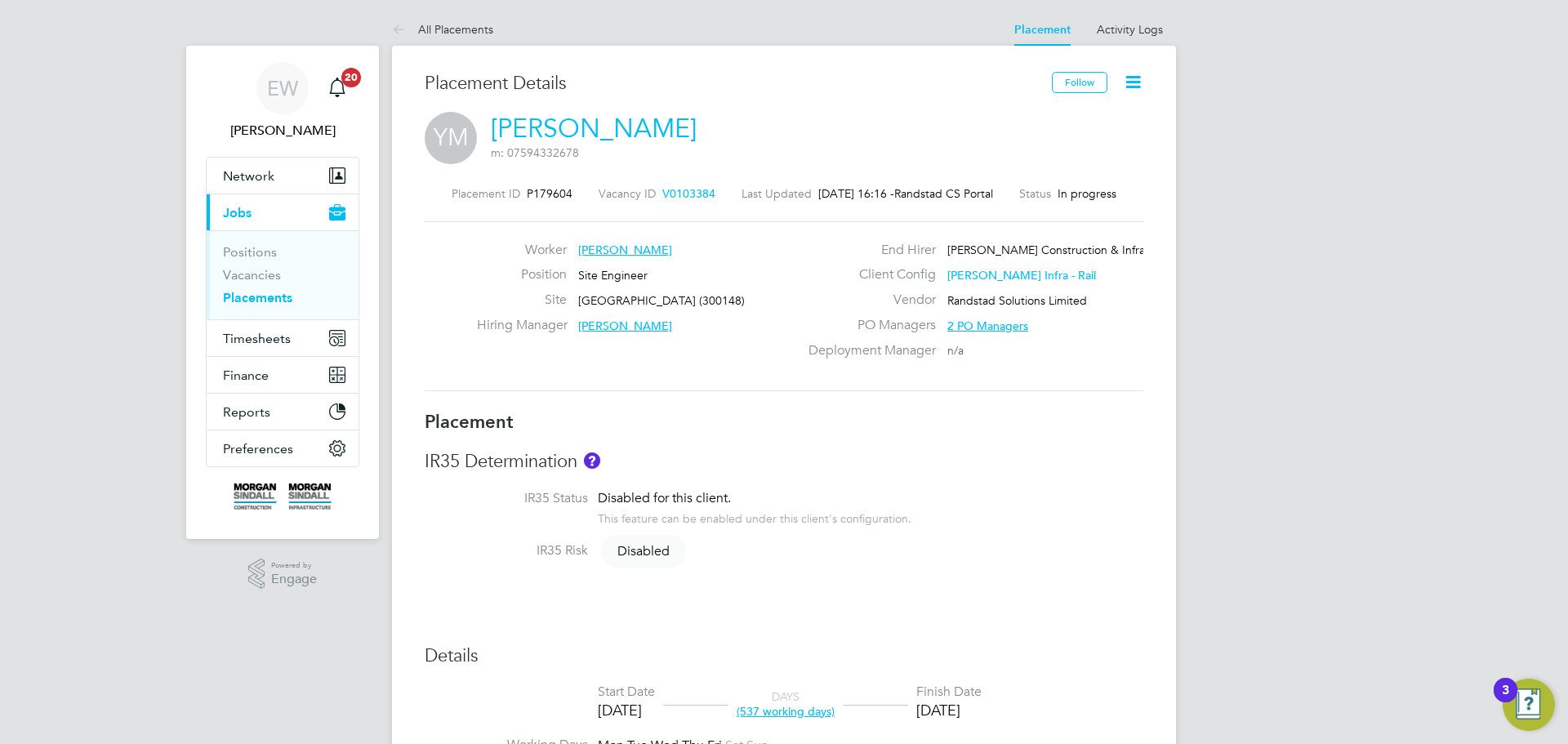
click at [1141, 84] on icon at bounding box center [1132, 82] width 21 height 21
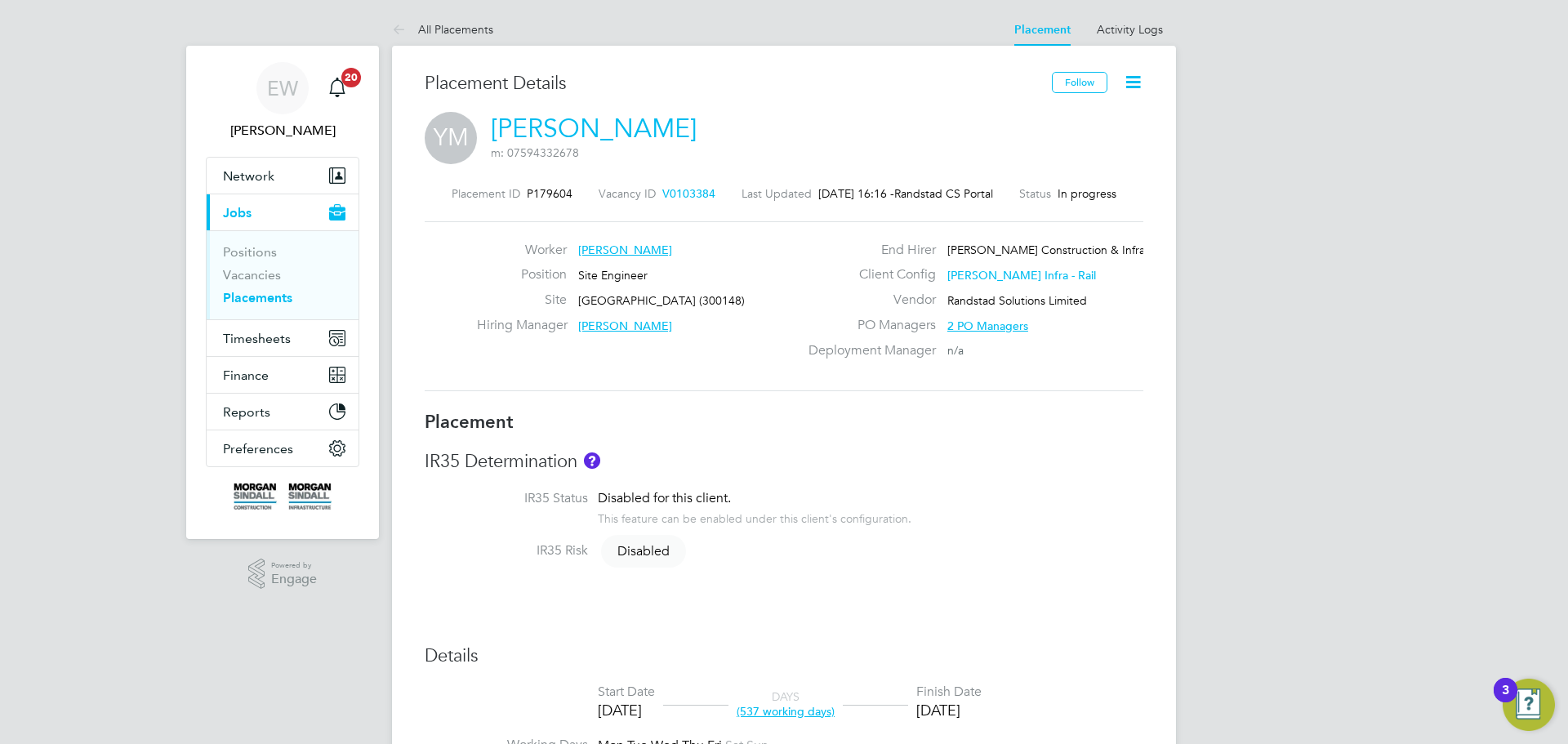
click at [1140, 81] on icon at bounding box center [1132, 82] width 21 height 21
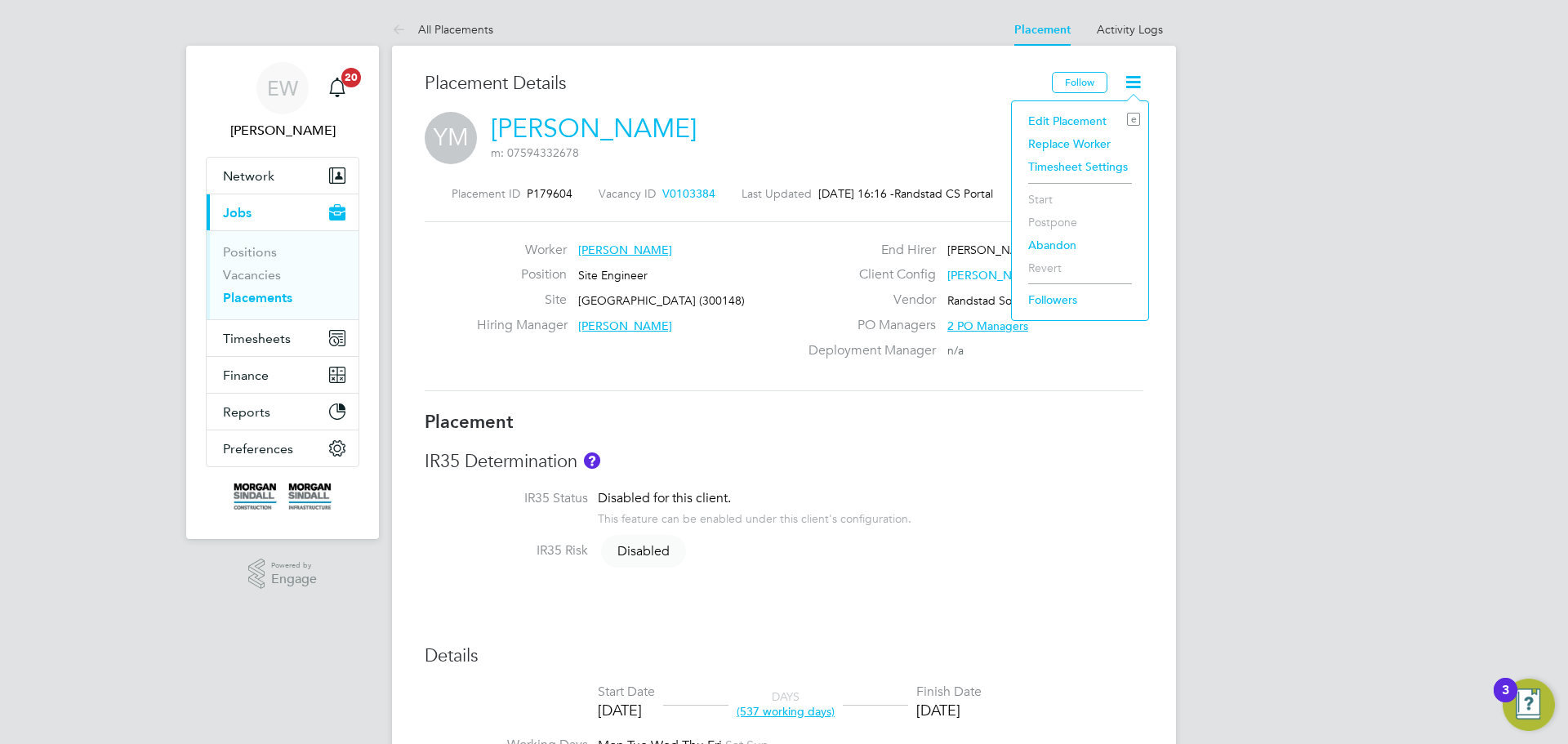
click at [1083, 118] on li "Edit Placement e" at bounding box center [1080, 121] width 120 height 23
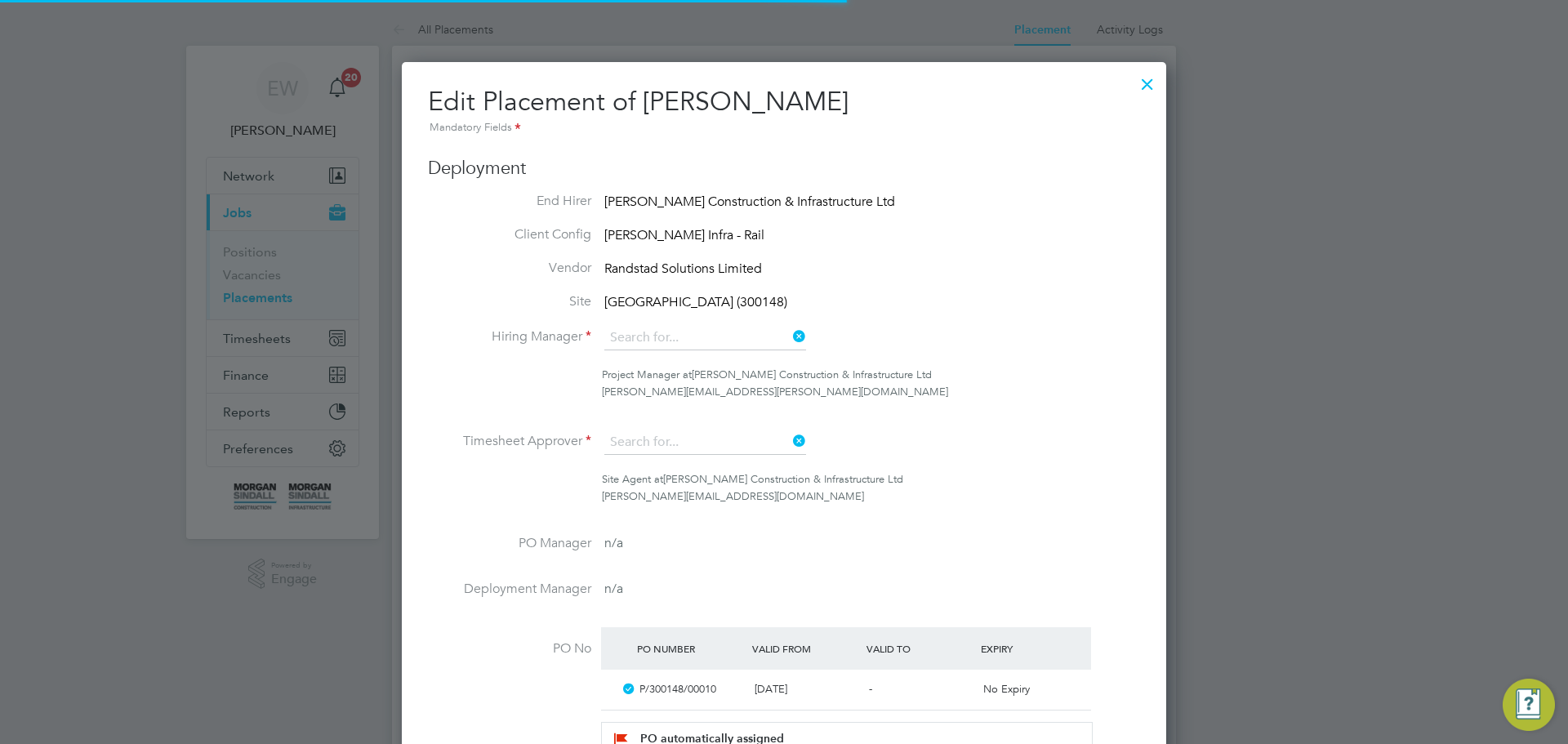
type input "[PERSON_NAME]"
type input "[DATE]"
type input "08:00"
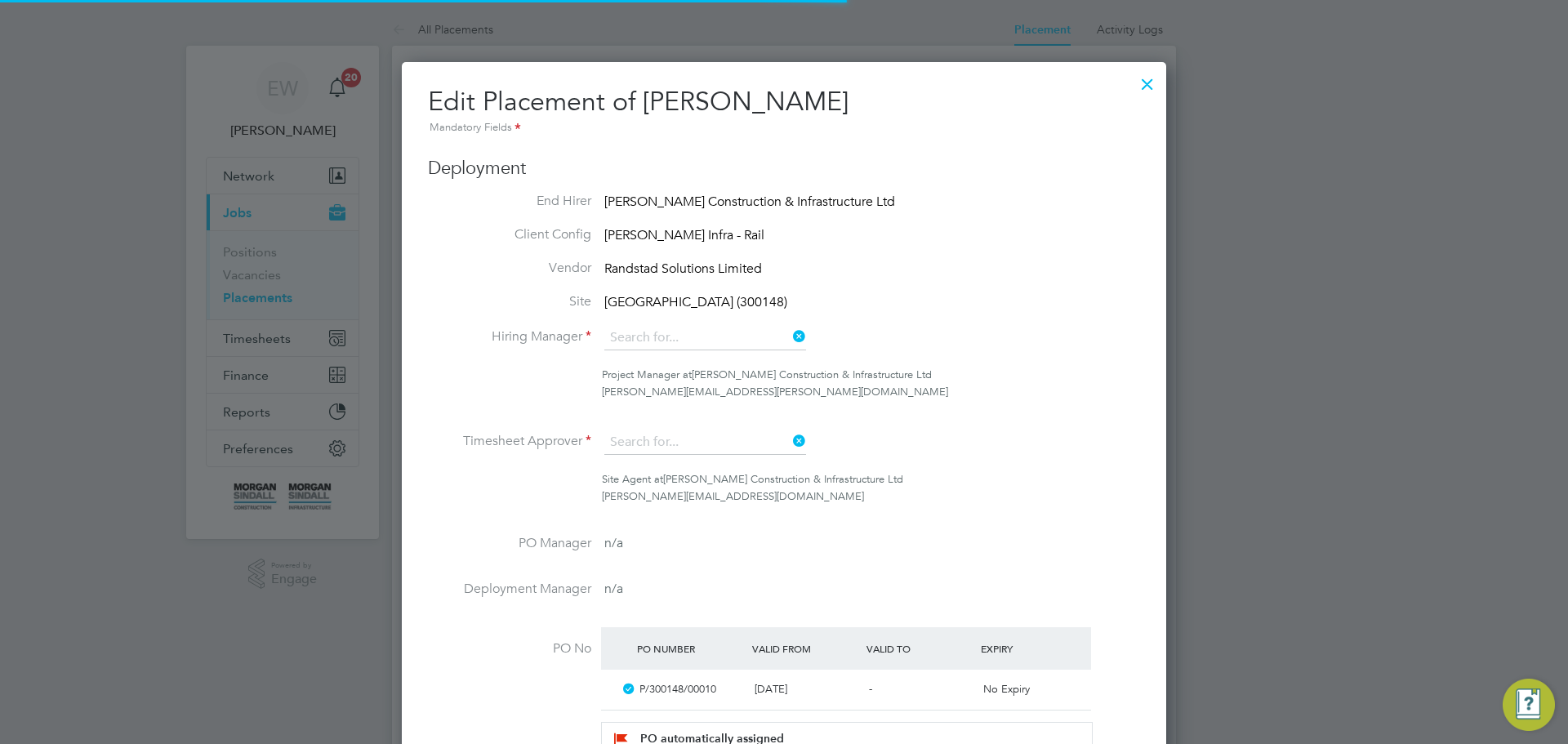
type input "18:00"
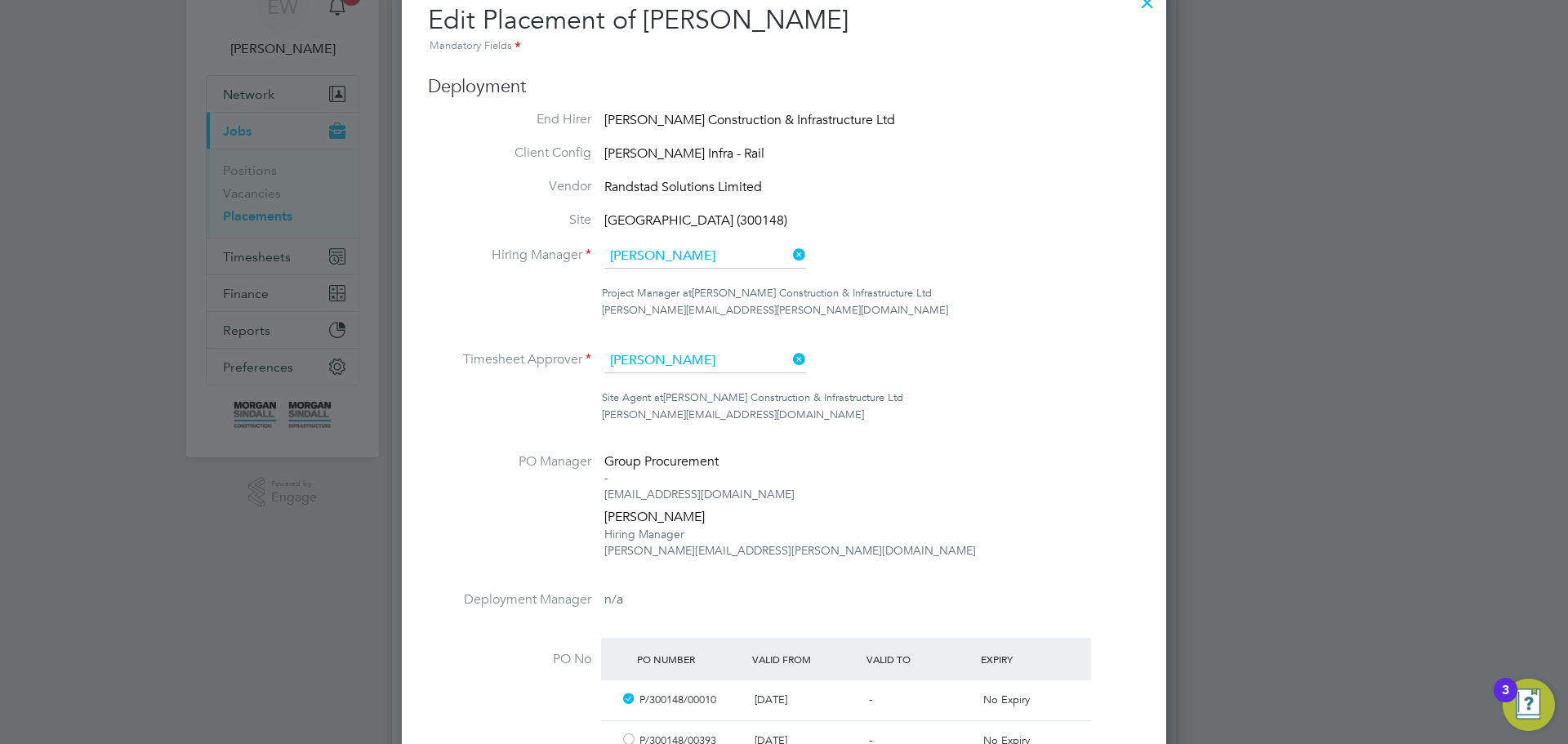
click at [790, 358] on icon at bounding box center [790, 360] width 0 height 23
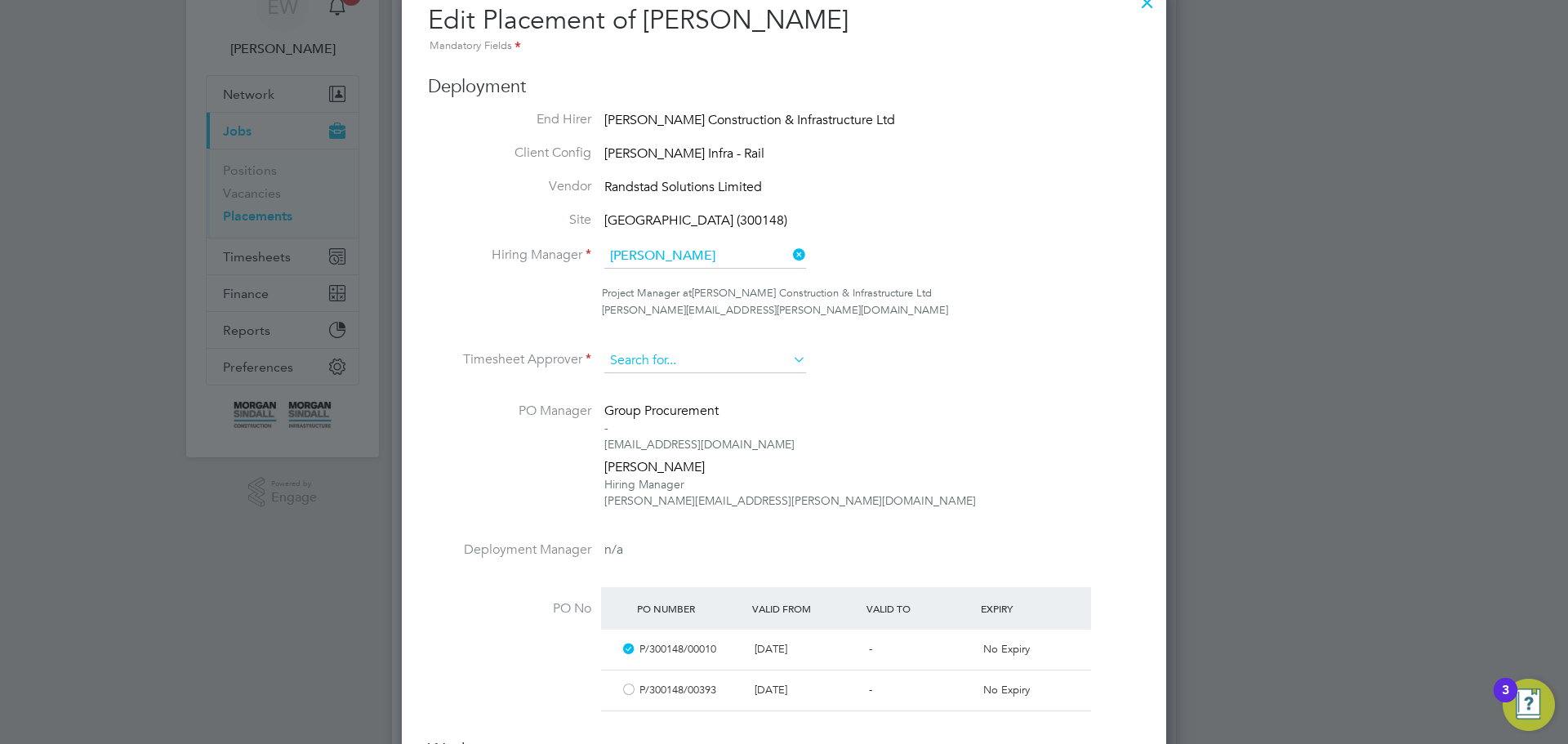
click at [678, 361] on input at bounding box center [705, 360] width 202 height 24
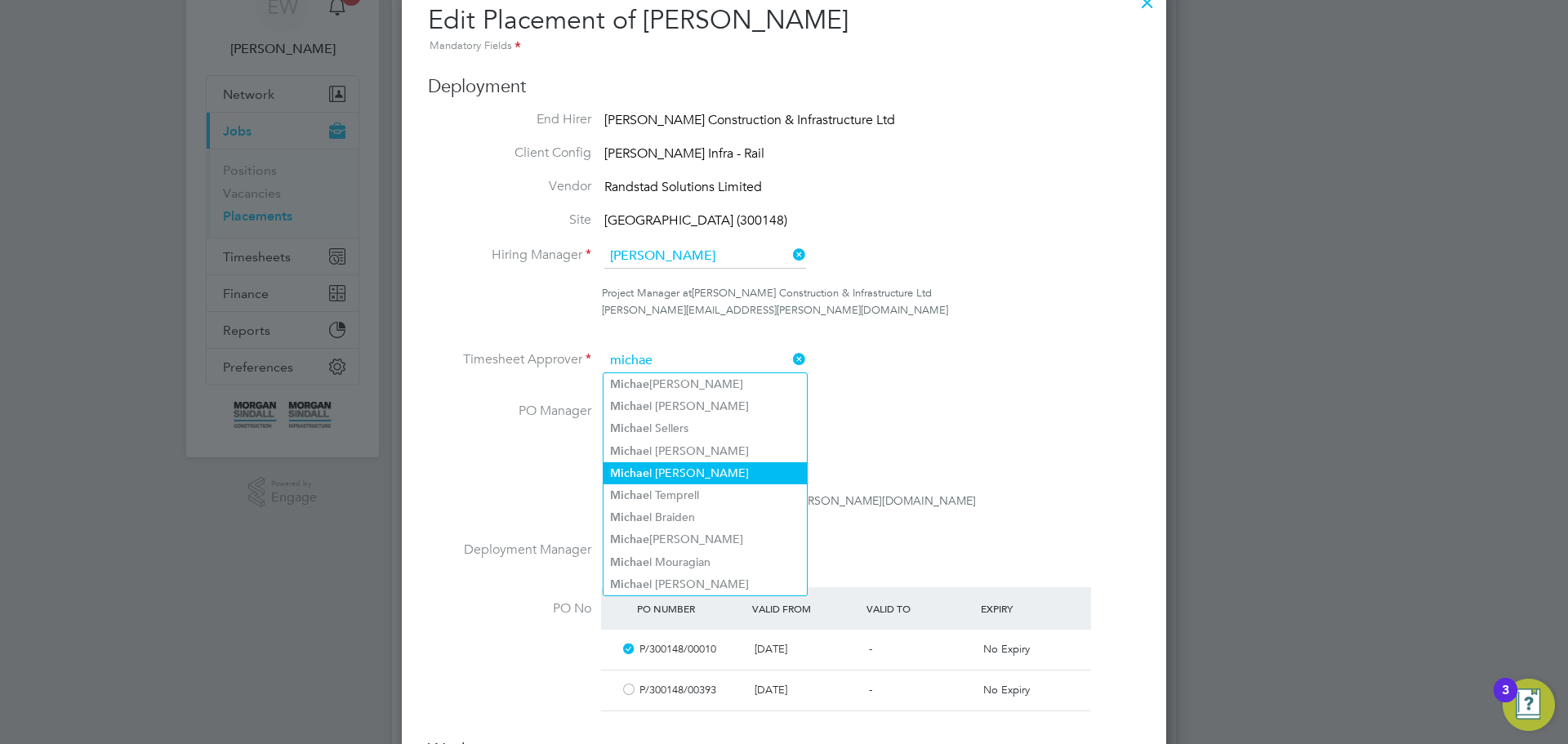
click at [651, 469] on li "[PERSON_NAME]" at bounding box center [705, 473] width 203 height 22
type input "[PERSON_NAME]"
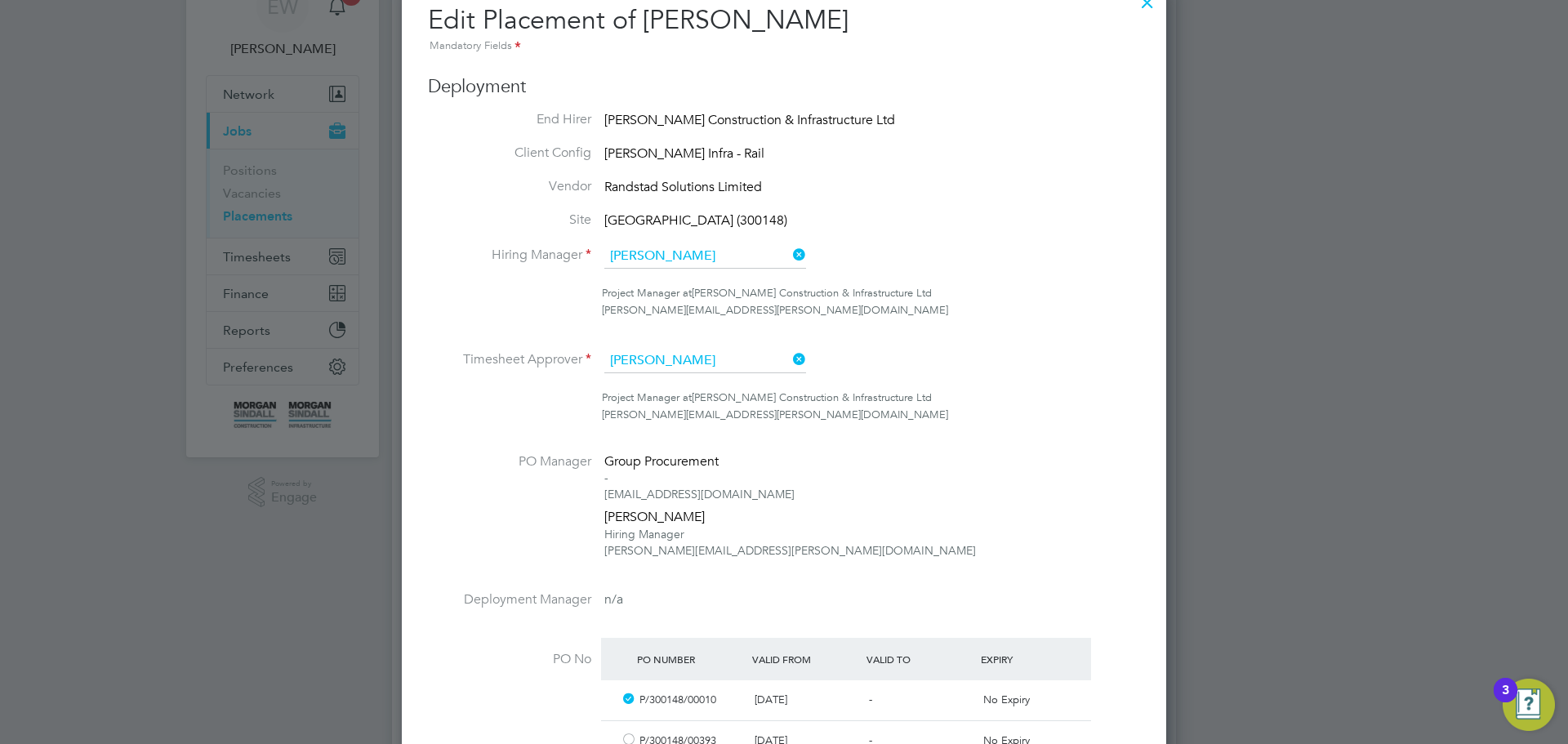
click at [900, 492] on li "PO Manager Group Procurement - [EMAIL_ADDRESS][DOMAIN_NAME] [PERSON_NAME] Hirin…" at bounding box center [784, 523] width 712 height 139
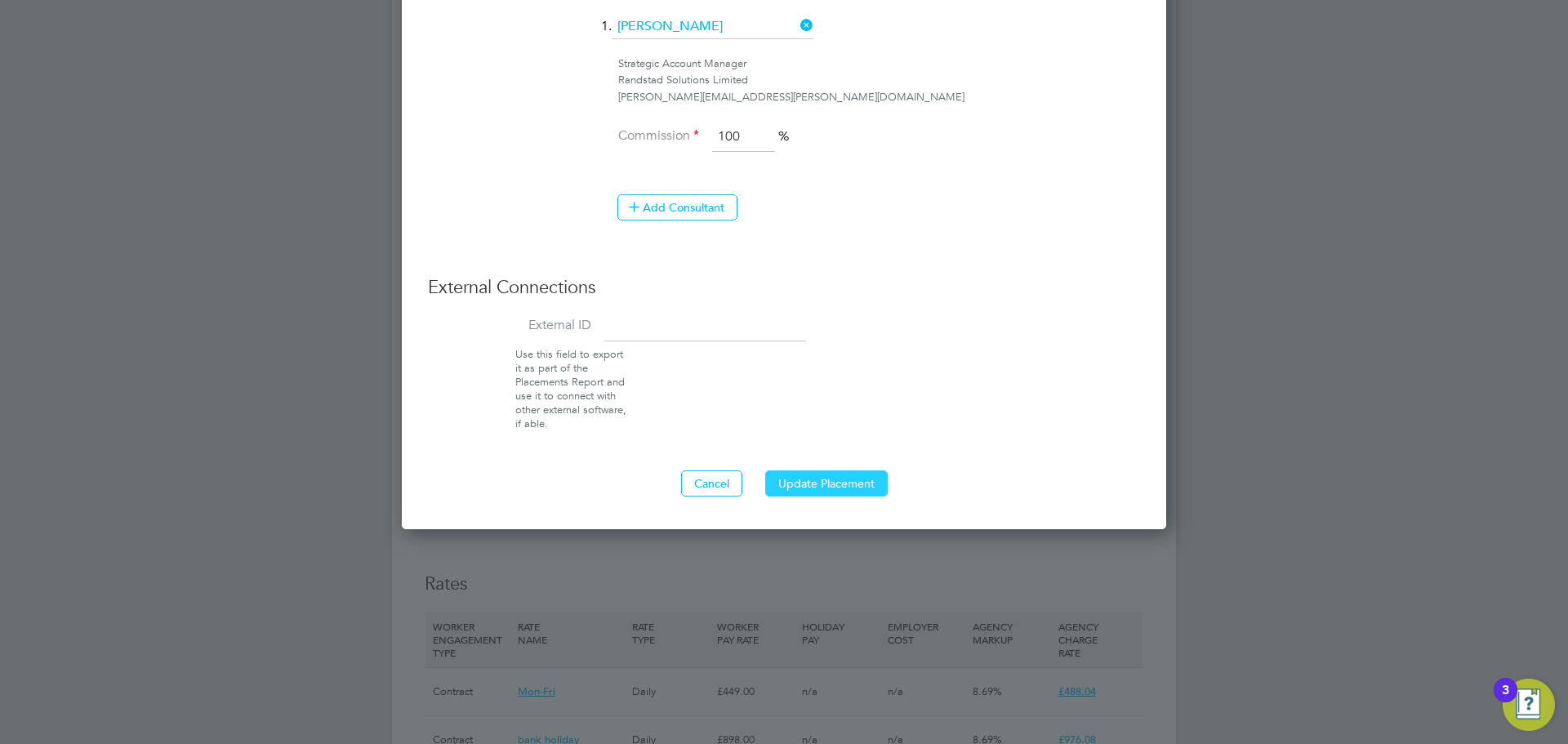
click at [844, 481] on button "Update Placement" at bounding box center [826, 483] width 122 height 26
